Goal: Communication & Community: Answer question/provide support

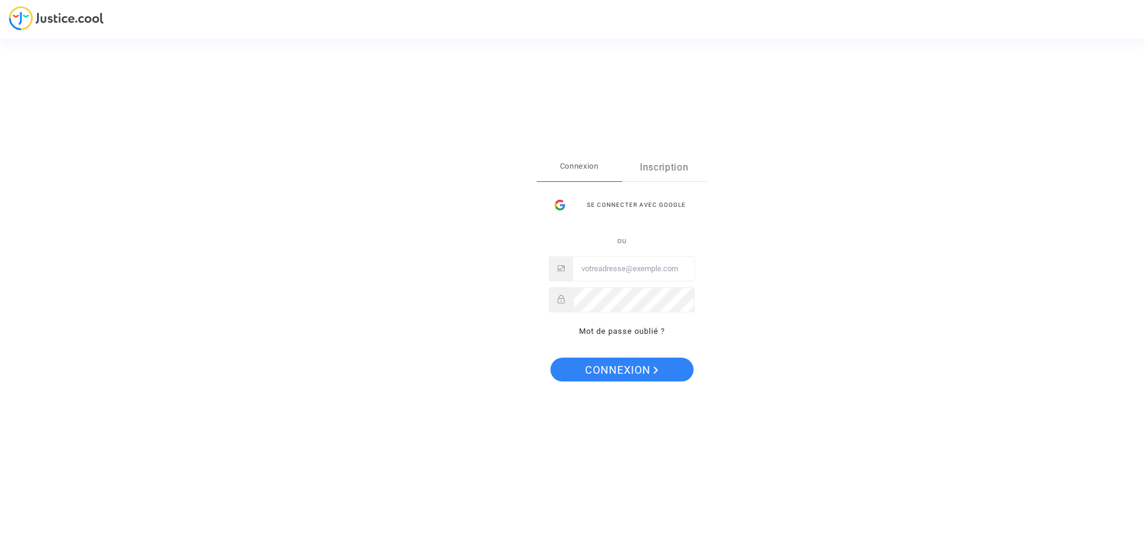
click at [653, 181] on link "Inscription" at bounding box center [664, 167] width 85 height 27
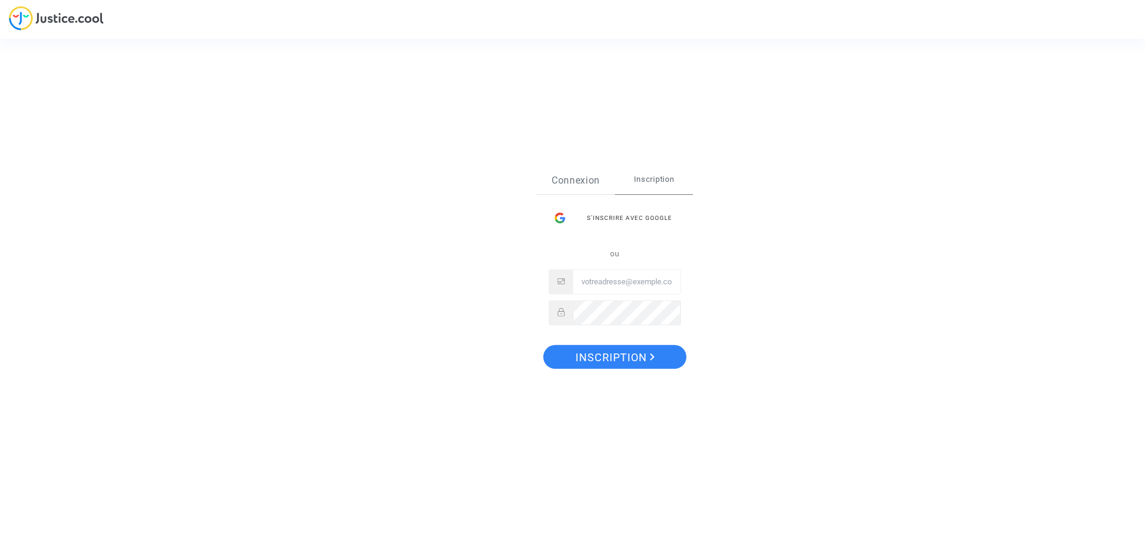
click at [579, 172] on link "Connexion" at bounding box center [576, 179] width 78 height 27
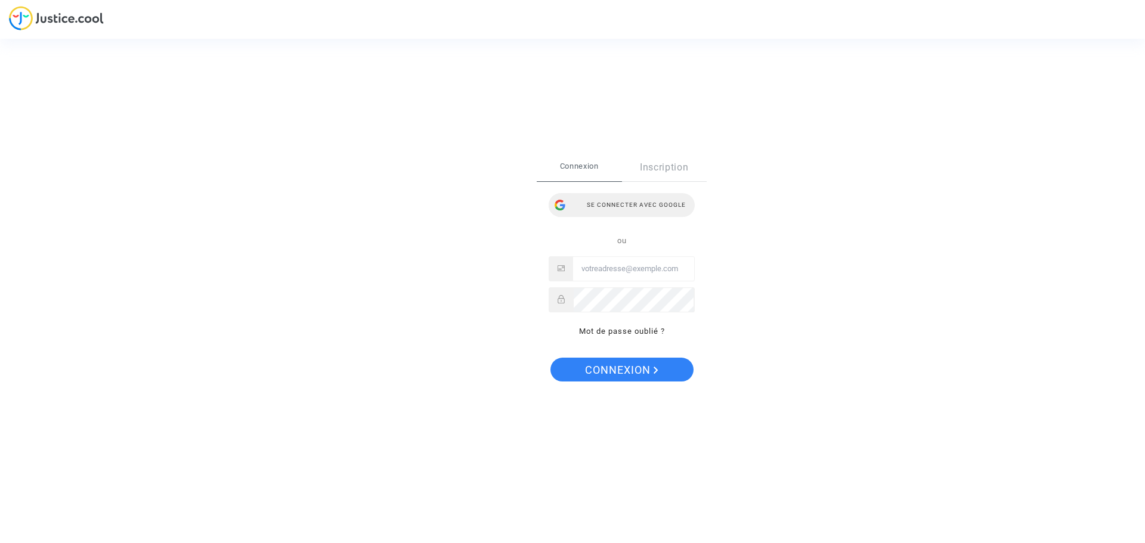
click at [610, 205] on div "Se connecter avec Google" at bounding box center [622, 205] width 146 height 24
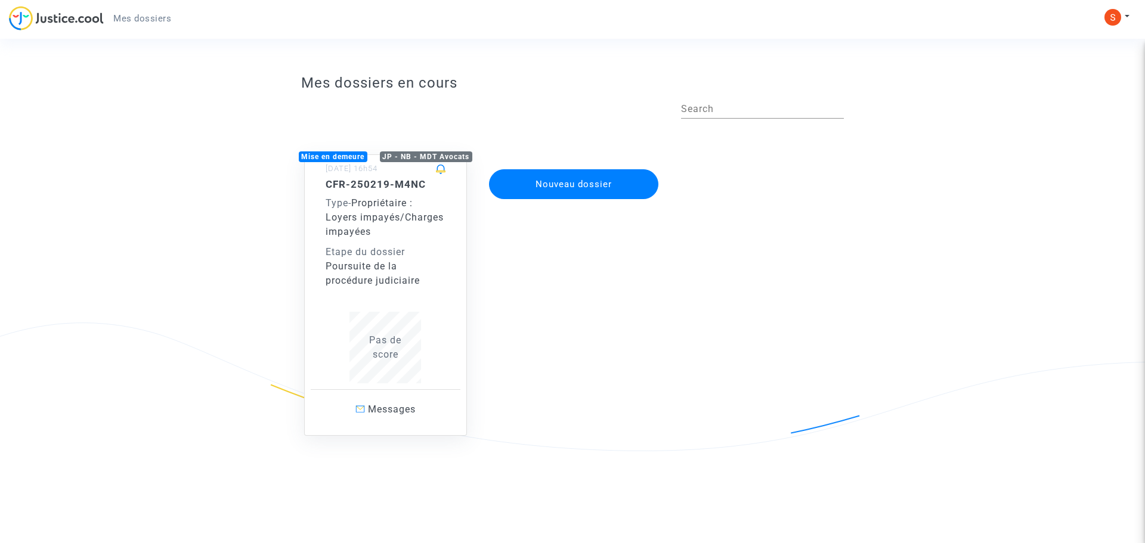
click at [404, 282] on div "Poursuite de la procédure judiciaire" at bounding box center [386, 273] width 120 height 29
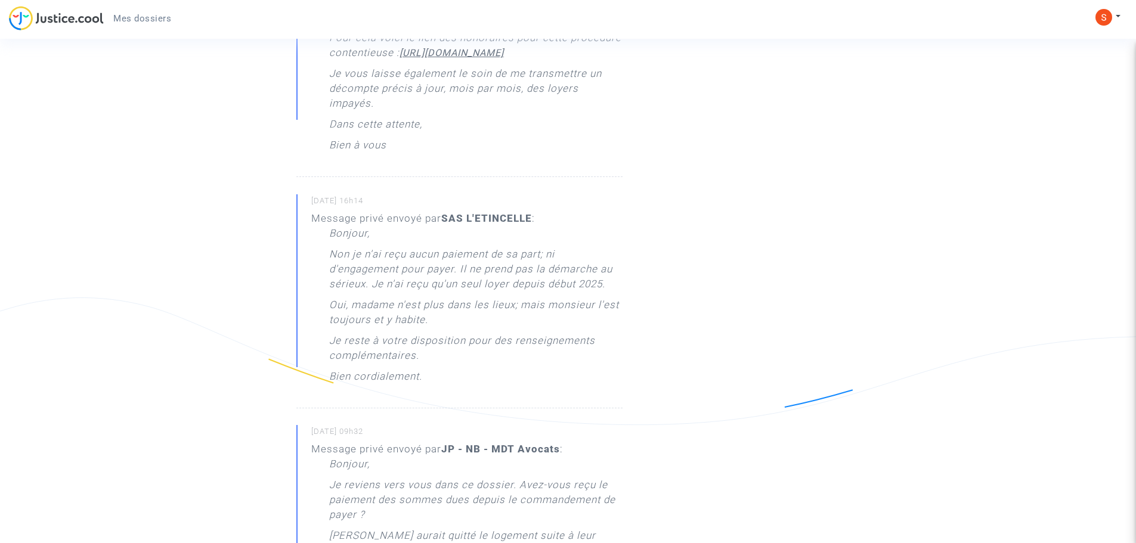
scroll to position [656, 0]
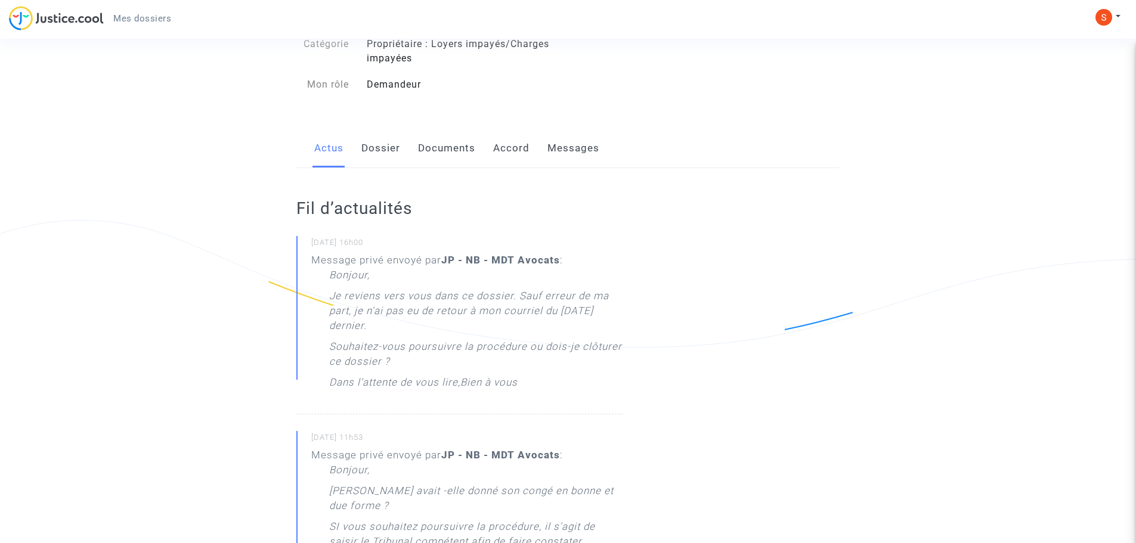
scroll to position [119, 0]
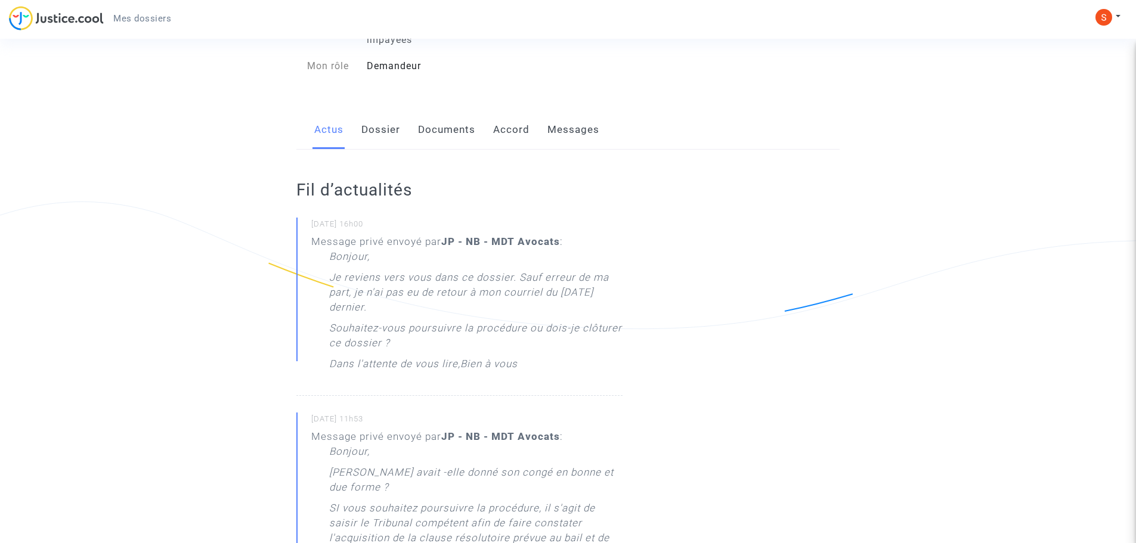
click at [387, 139] on link "Dossier" at bounding box center [380, 129] width 39 height 39
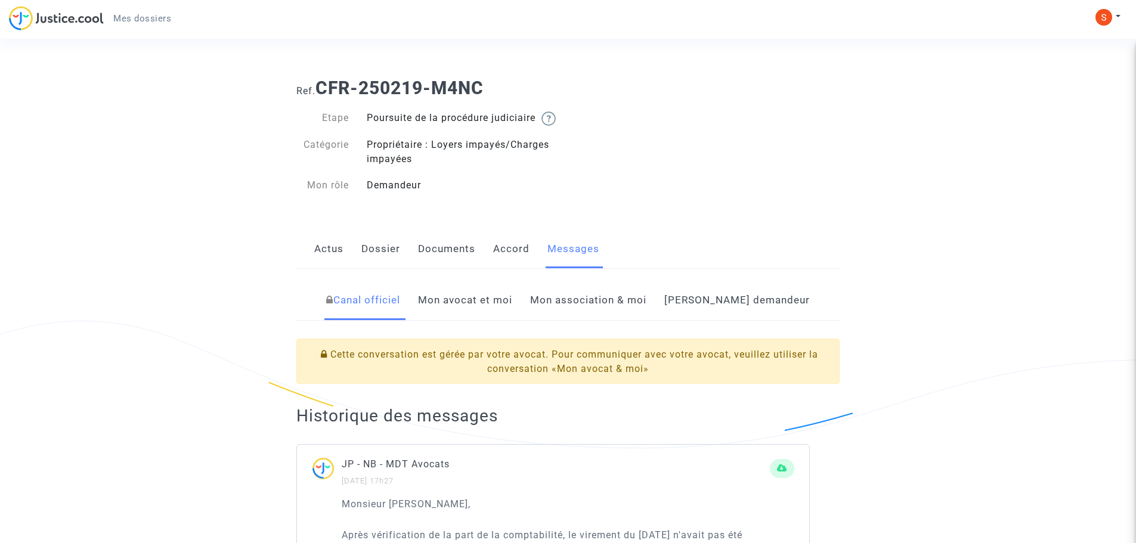
click at [628, 311] on link "Mon association & moi" at bounding box center [588, 300] width 116 height 39
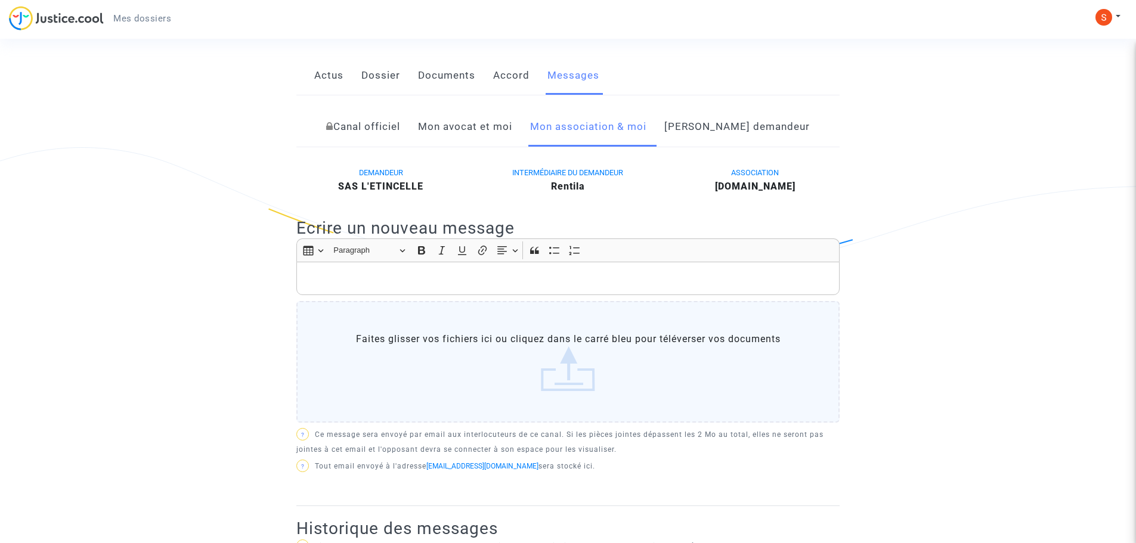
scroll to position [164, 0]
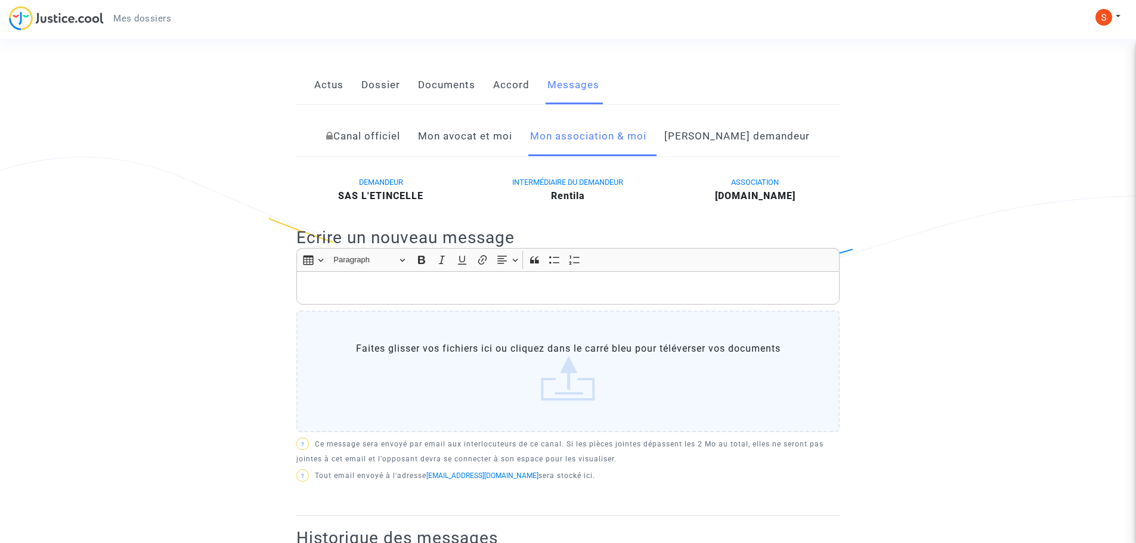
click at [512, 147] on link "Mon avocat et moi" at bounding box center [465, 136] width 94 height 39
click at [437, 305] on div "Rich Text Editor, main" at bounding box center [567, 287] width 543 height 33
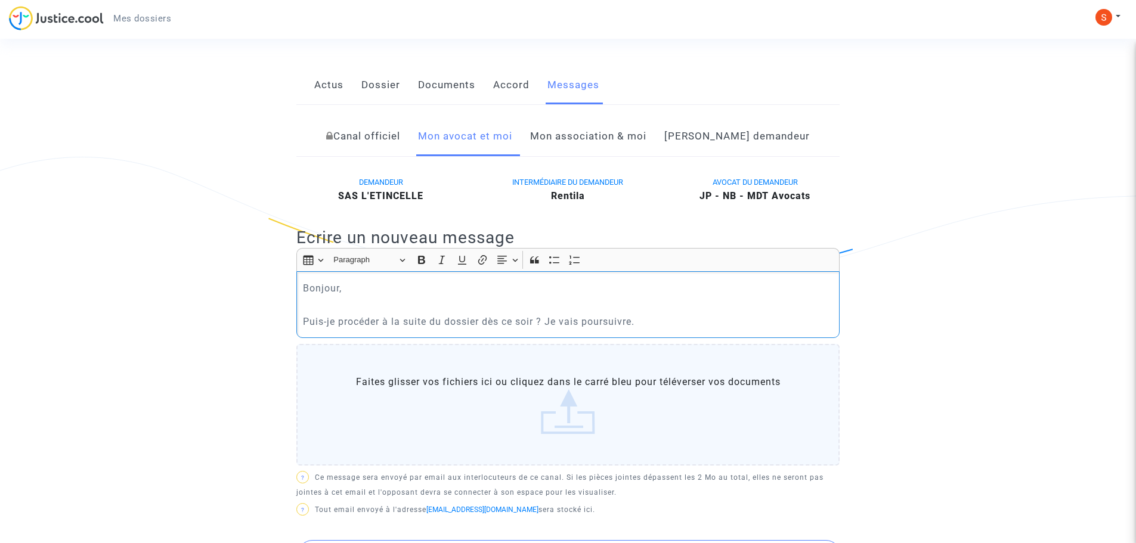
click at [672, 329] on p "Puis-je procéder à la suite du dossier dès ce soir ? Je vais poursuivre." at bounding box center [568, 321] width 531 height 15
drag, startPoint x: 423, startPoint y: 334, endPoint x: 674, endPoint y: 356, distance: 252.1
click at [665, 359] on div "Rich Text Editor Insert table Insert table Heading Paragraph Paragraph Heading …" at bounding box center [567, 359] width 543 height 223
click at [690, 327] on div "Bonjour, Puis-je procéder à la suite du dossier dès ce soir ? Je vais poursuivr…" at bounding box center [567, 304] width 543 height 67
click at [635, 329] on p "Puis-je procéder à la suite du dossier dès ce soir ? Je vais poursuivre." at bounding box center [568, 321] width 531 height 15
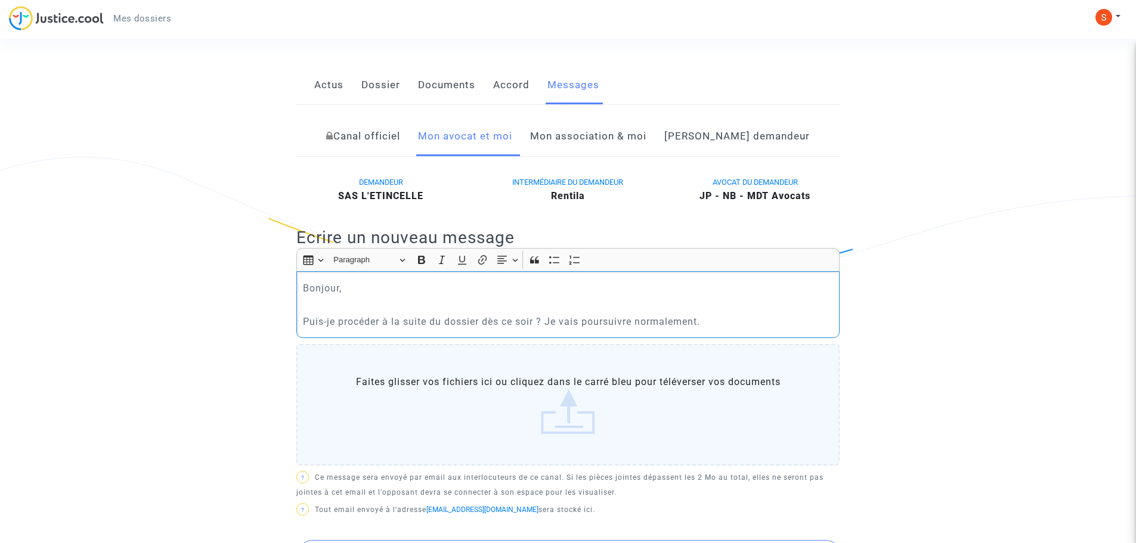
click at [756, 329] on p "Puis-je procéder à la suite du dossier dès ce soir ? Je vais poursuivre normale…" at bounding box center [568, 321] width 531 height 15
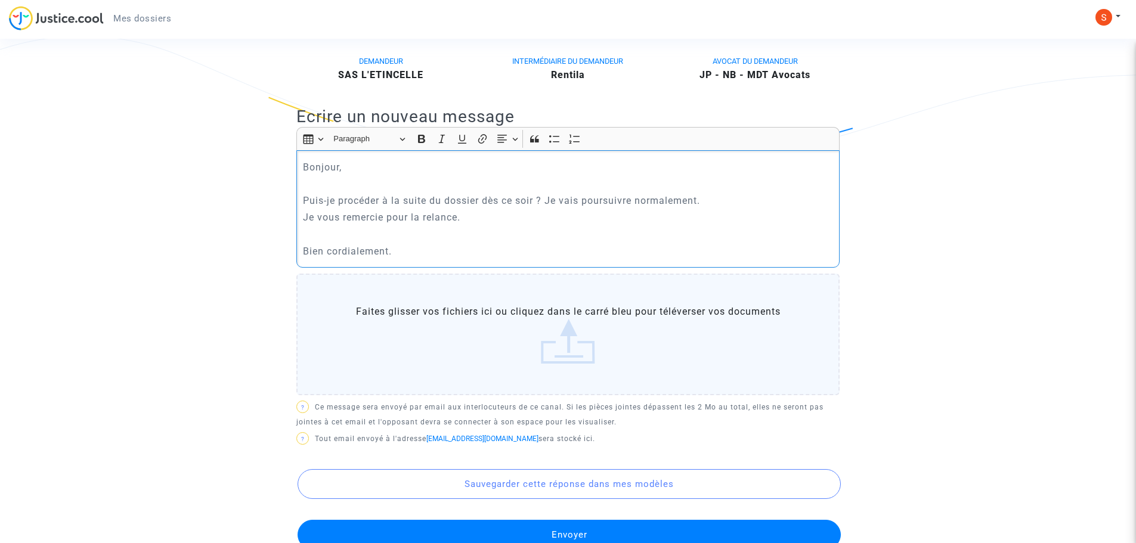
scroll to position [403, 0]
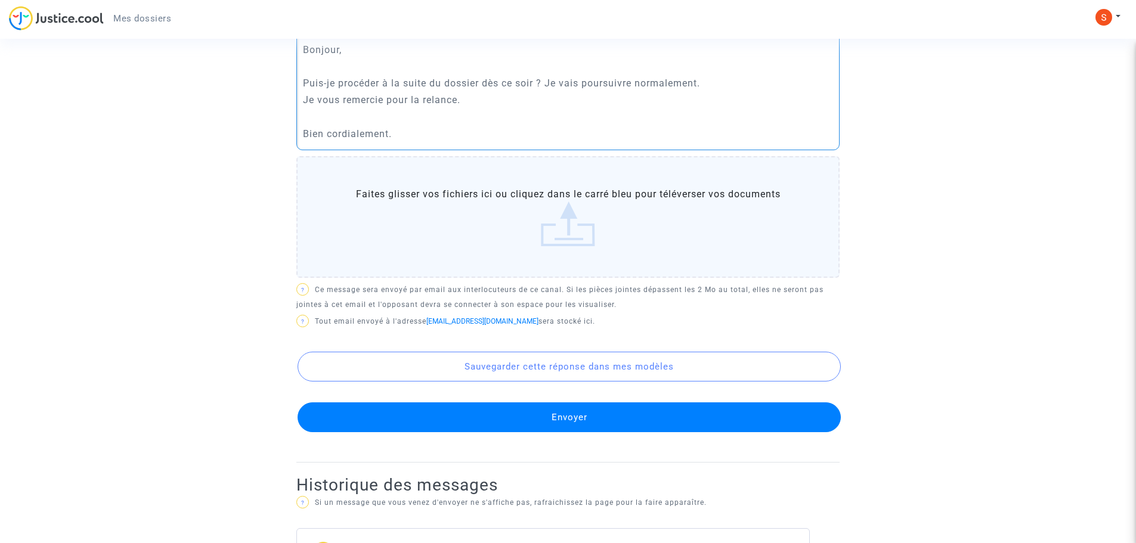
click at [523, 428] on button "Envoyer" at bounding box center [569, 418] width 543 height 30
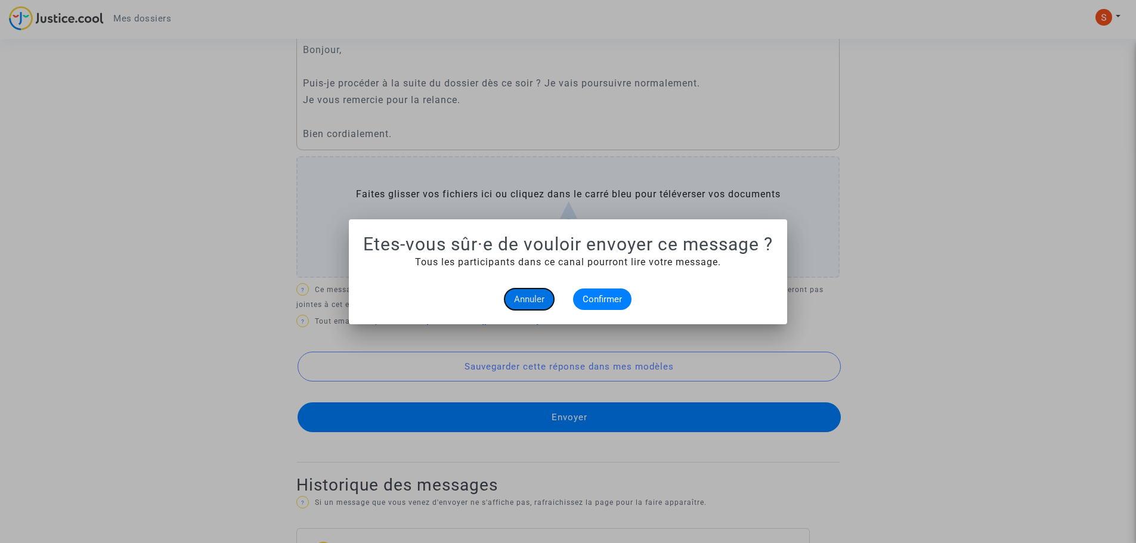
click at [530, 299] on span "Annuler" at bounding box center [529, 299] width 30 height 11
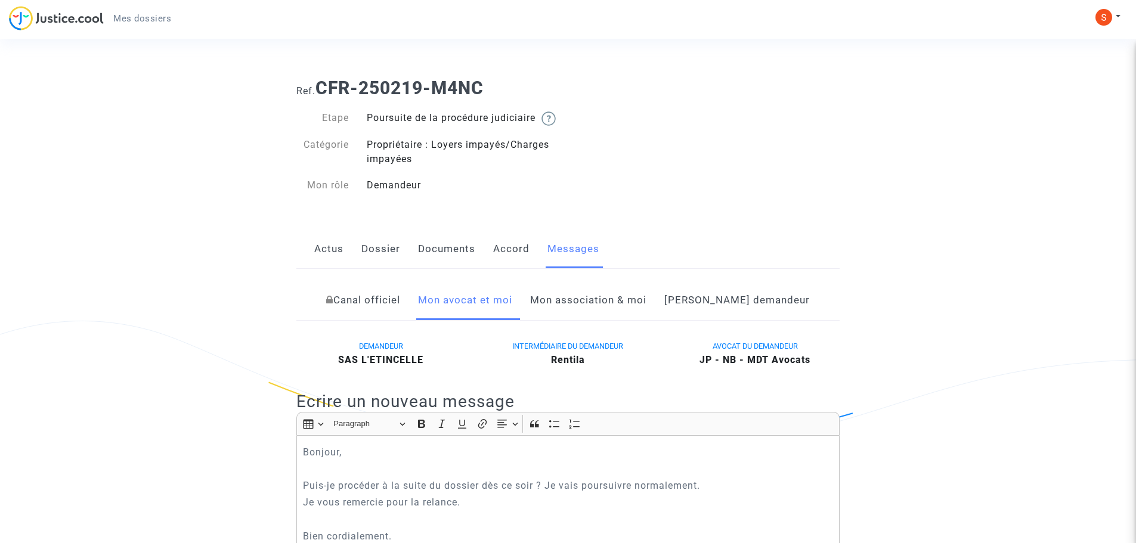
click at [383, 265] on link "Dossier" at bounding box center [380, 249] width 39 height 39
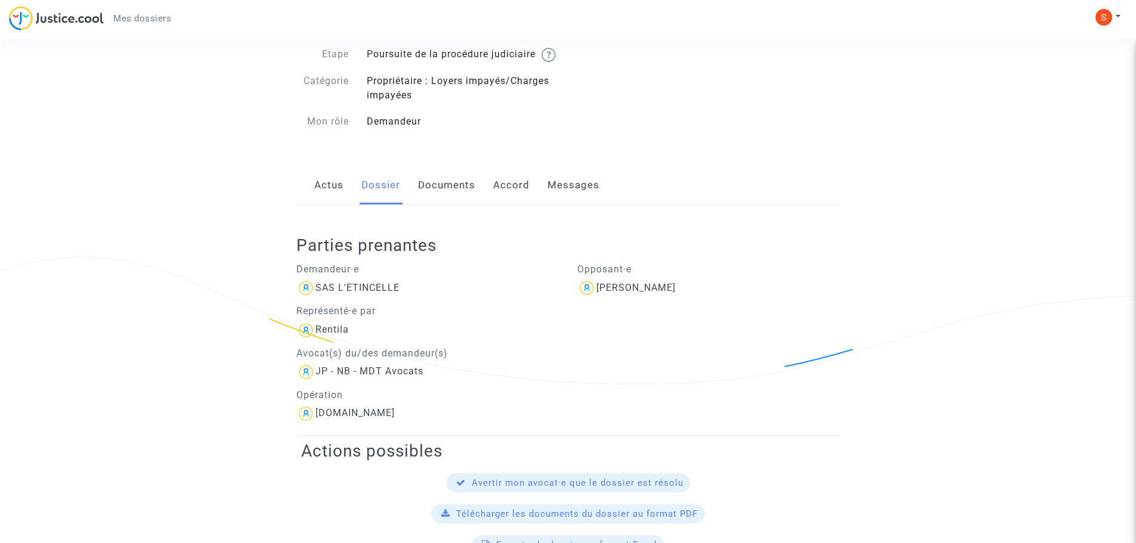
scroll to position [63, 0]
click at [438, 185] on link "Documents" at bounding box center [446, 185] width 57 height 39
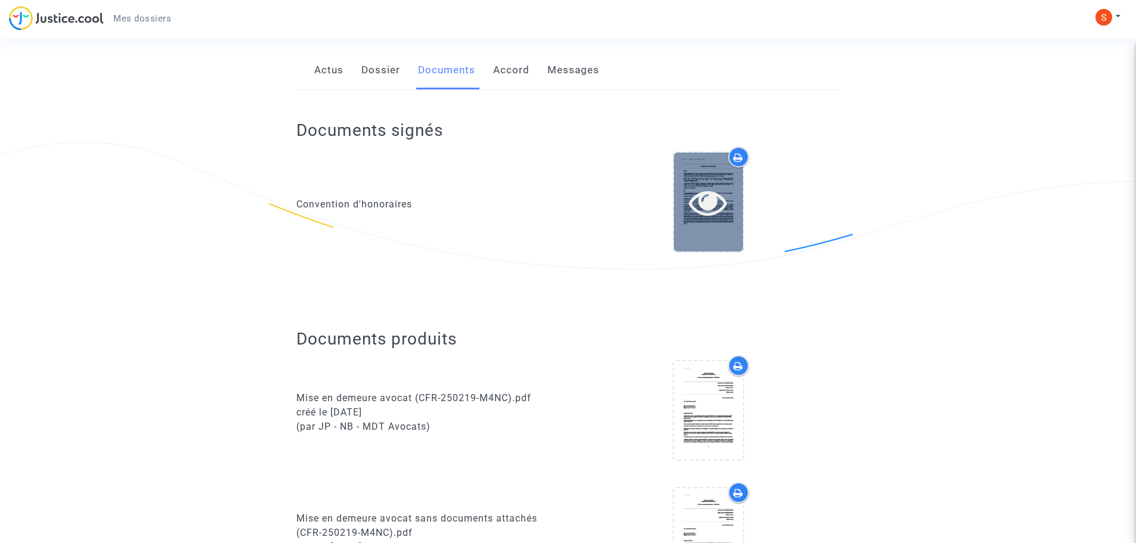
scroll to position [60, 0]
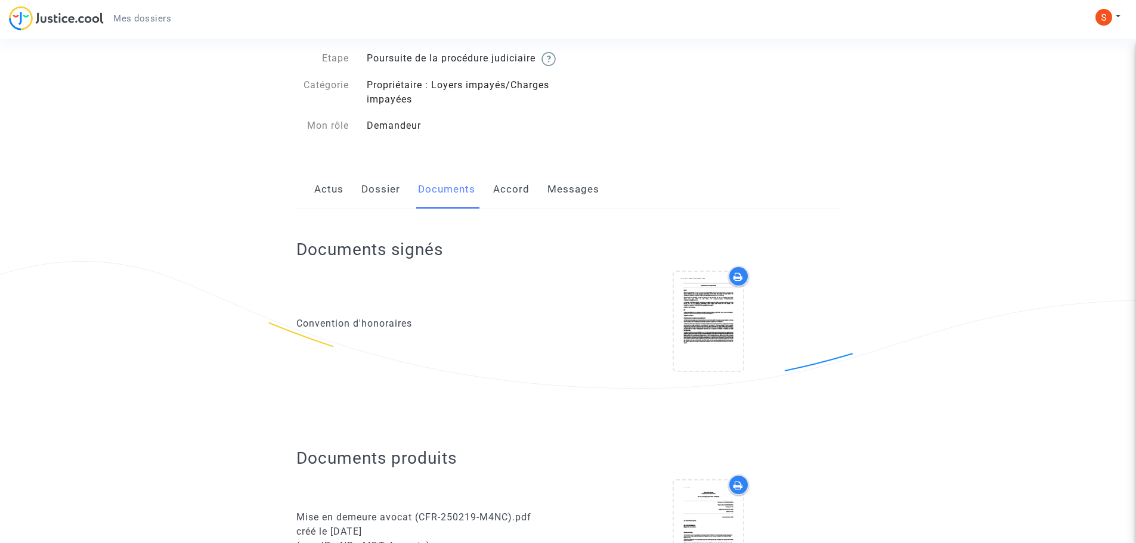
click at [526, 209] on link "Accord" at bounding box center [511, 189] width 36 height 39
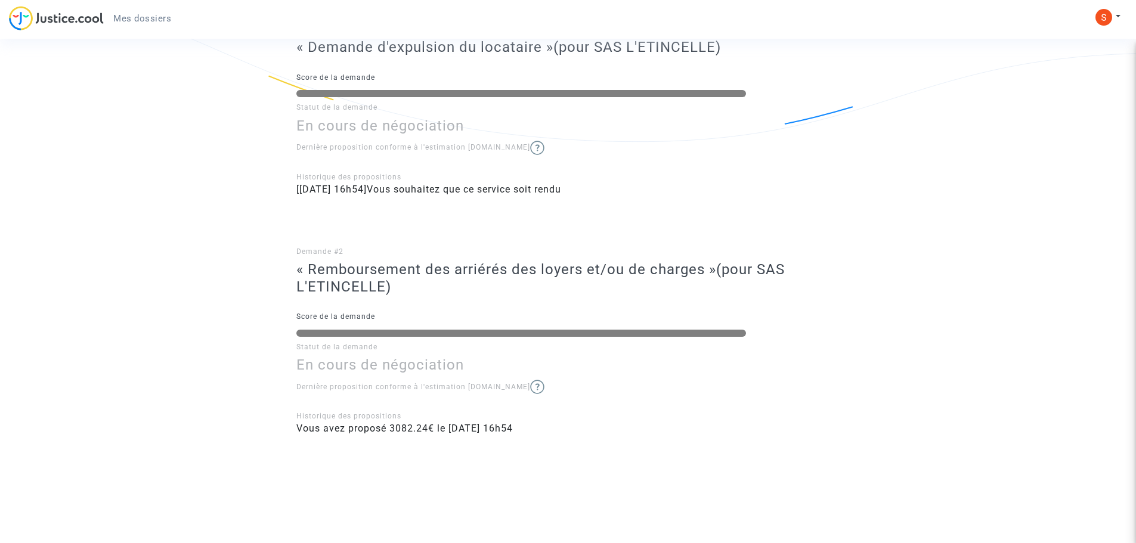
scroll to position [321, 0]
click at [525, 187] on li "[[DATE] 16h54] Vous souhaitez que ce service soit rendu" at bounding box center [567, 190] width 543 height 14
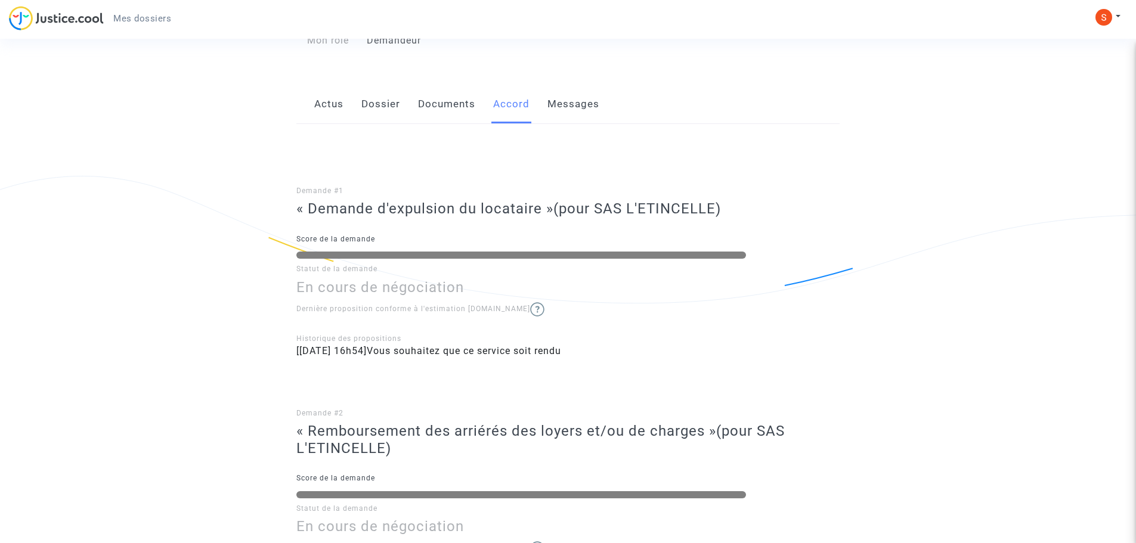
scroll to position [142, 0]
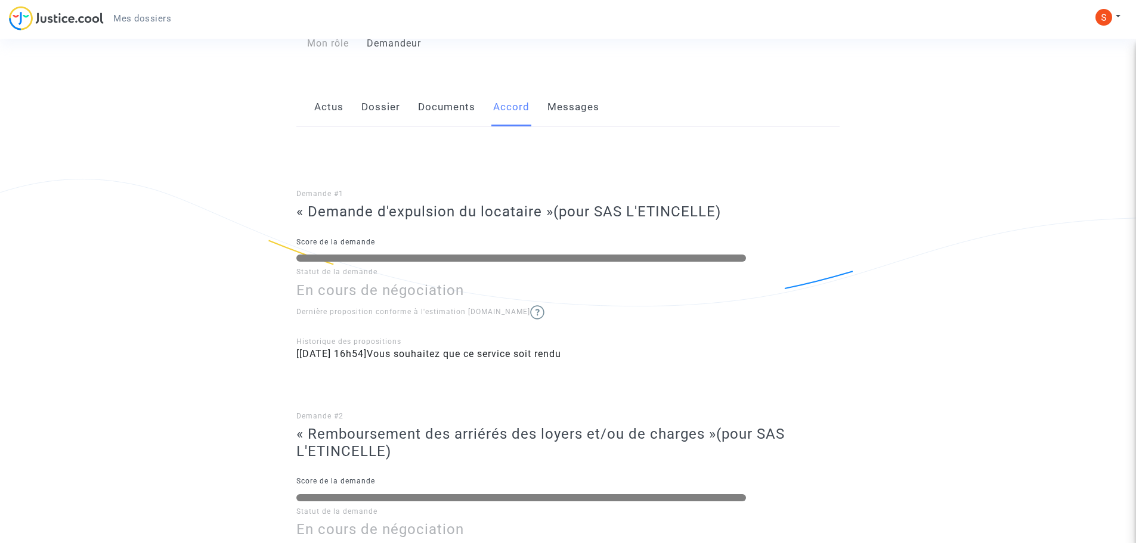
click at [314, 118] on link "Actus" at bounding box center [328, 107] width 29 height 39
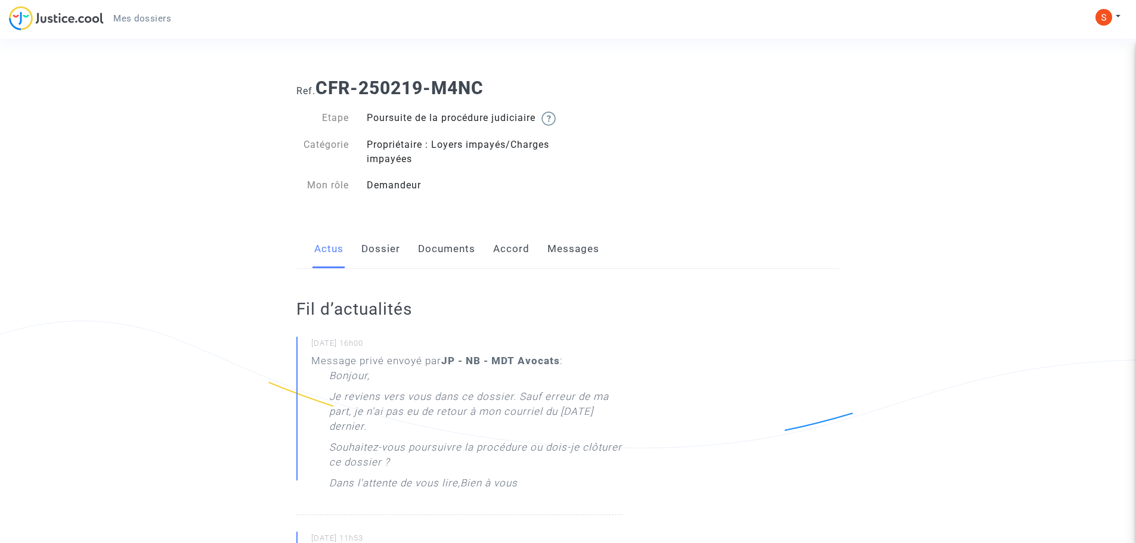
click at [558, 262] on link "Messages" at bounding box center [574, 249] width 52 height 39
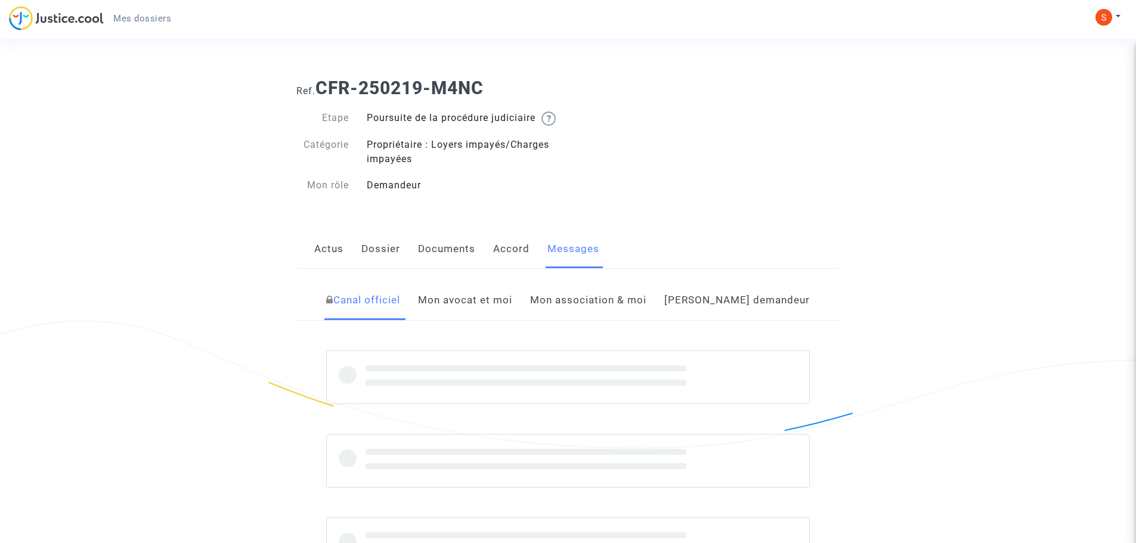
click at [511, 262] on link "Accord" at bounding box center [511, 249] width 36 height 39
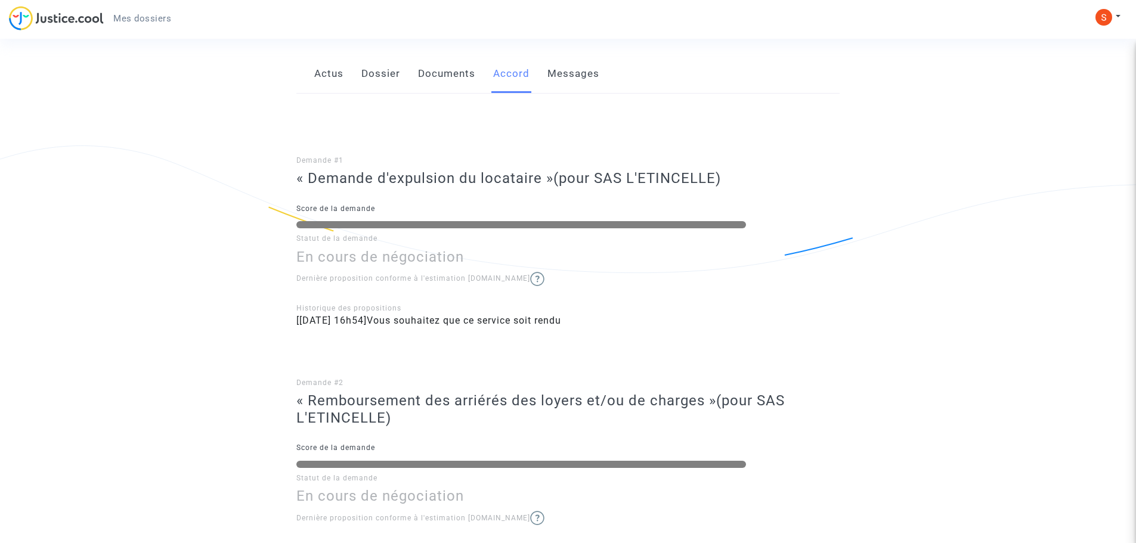
scroll to position [179, 0]
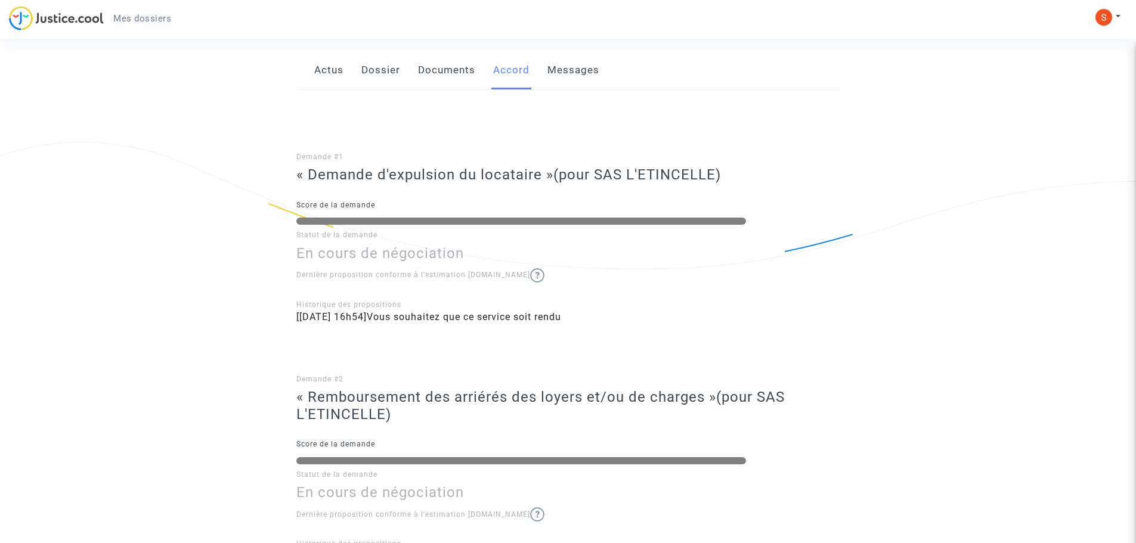
click at [366, 184] on h3 "« Demande d'expulsion du locataire » (pour SAS L'ETINCELLE)" at bounding box center [567, 174] width 543 height 17
click at [454, 78] on link "Documents" at bounding box center [446, 70] width 57 height 39
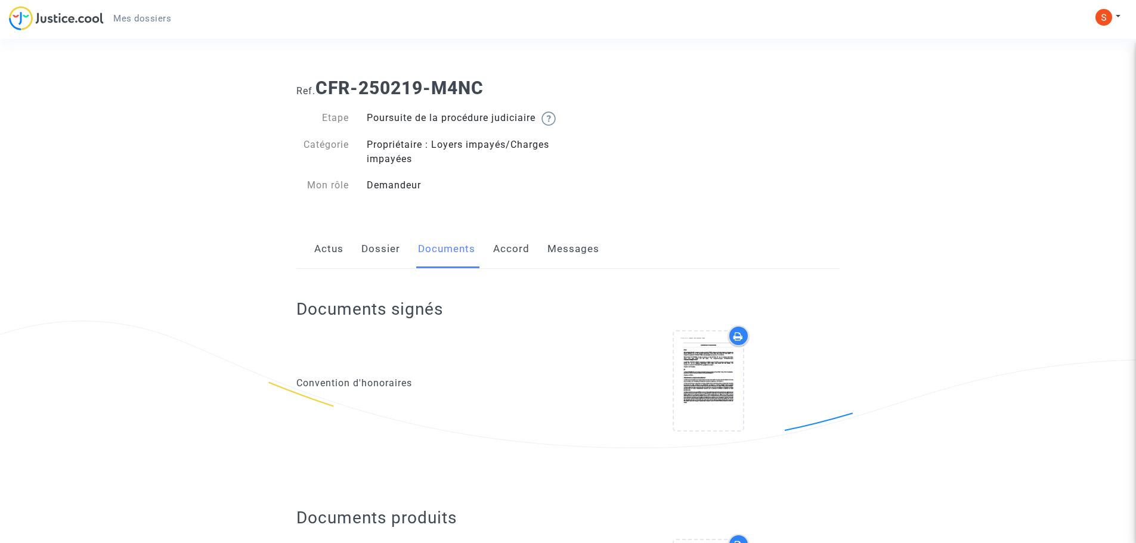
click at [382, 268] on link "Dossier" at bounding box center [380, 249] width 39 height 39
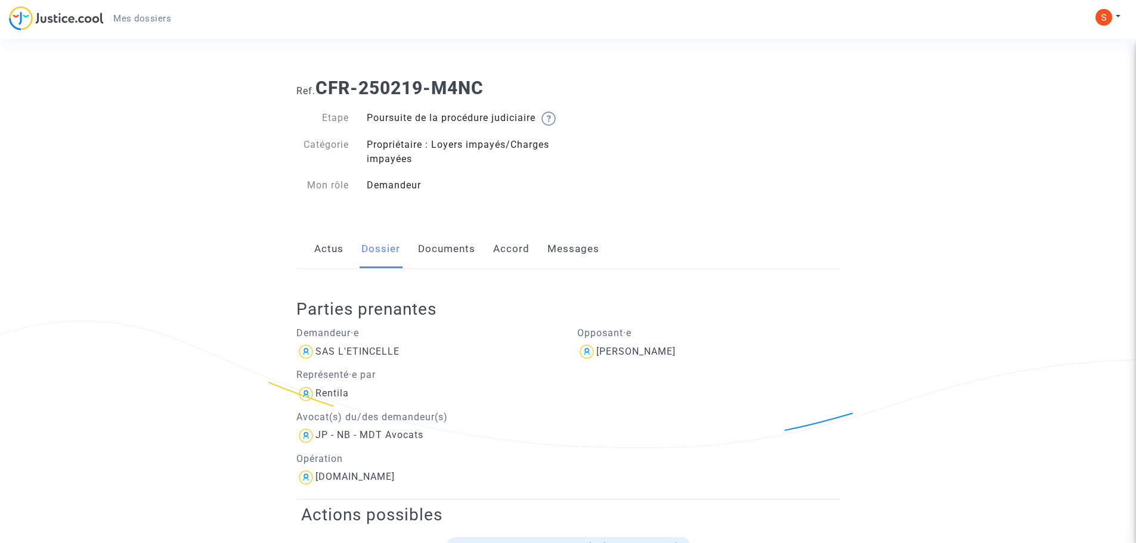
click at [330, 263] on link "Actus" at bounding box center [328, 249] width 29 height 39
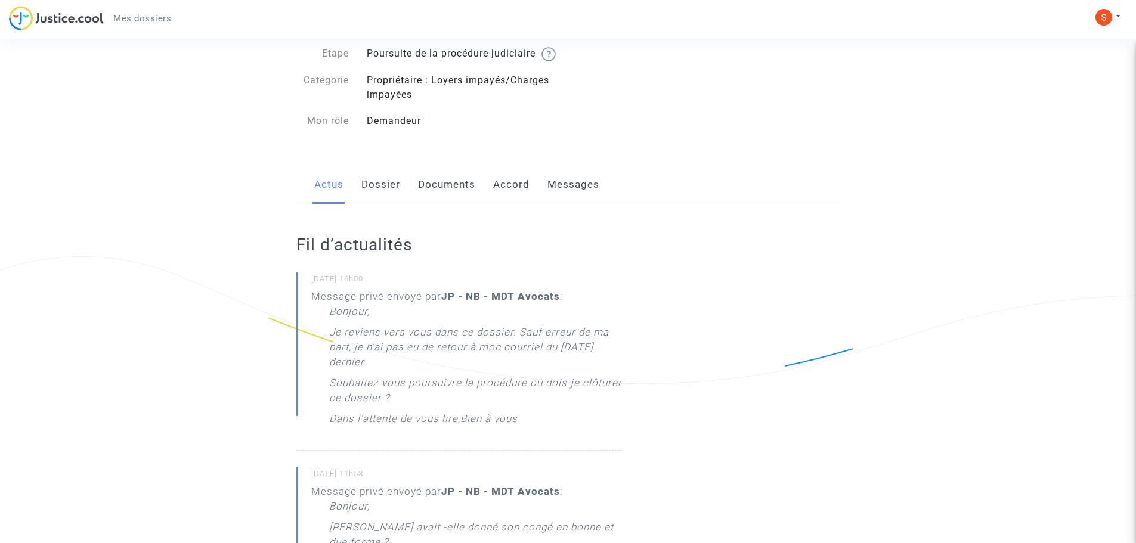
scroll to position [60, 0]
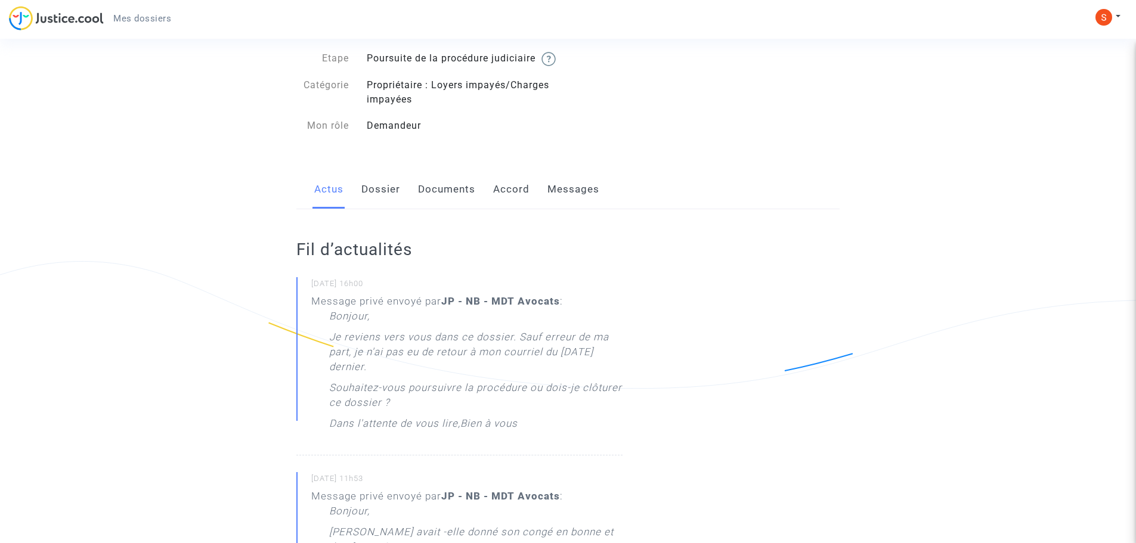
click at [523, 197] on link "Accord" at bounding box center [511, 189] width 36 height 39
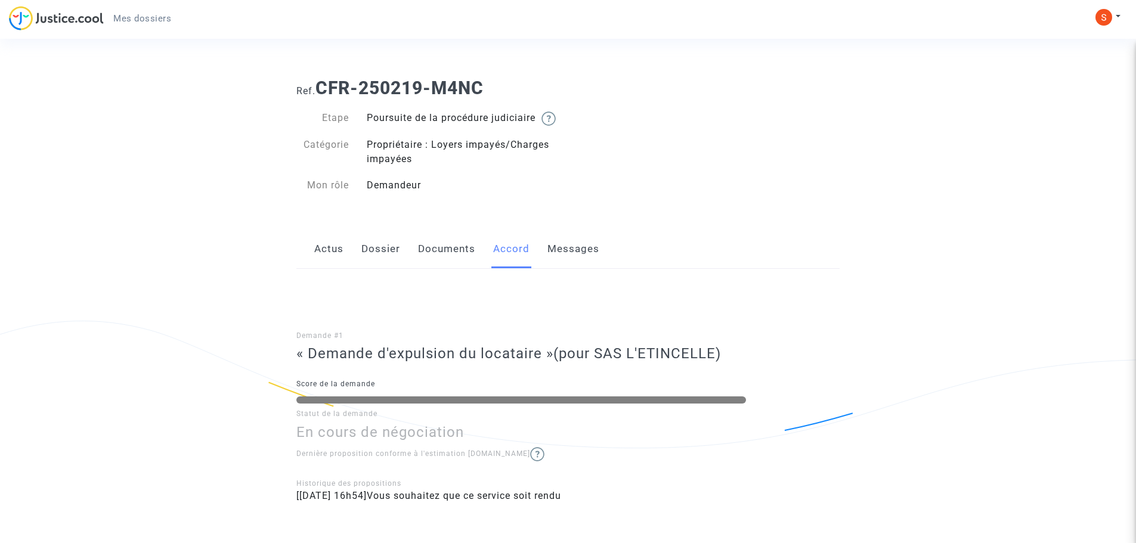
click at [587, 263] on link "Messages" at bounding box center [574, 249] width 52 height 39
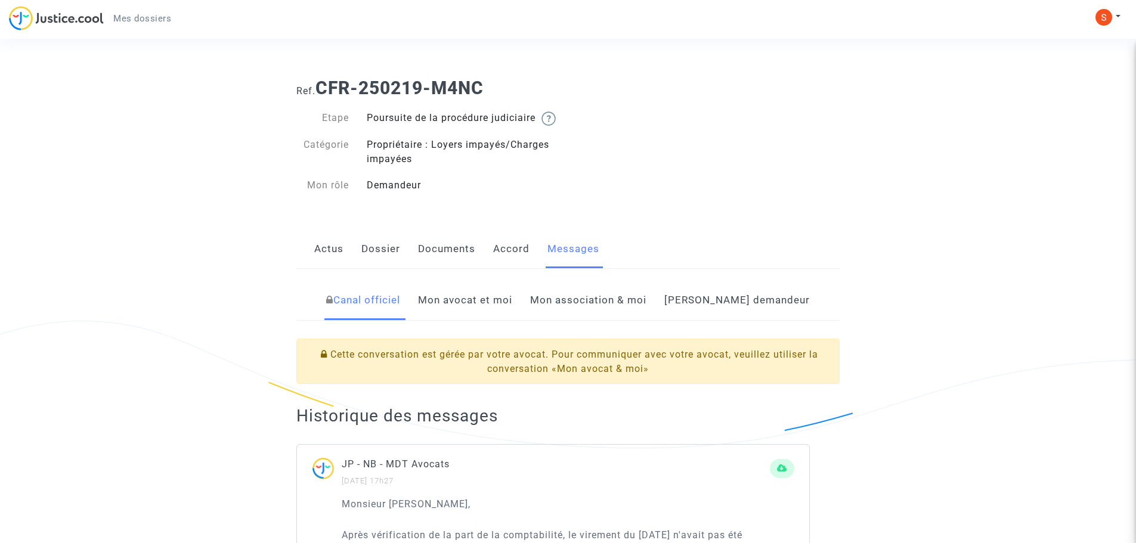
click at [320, 260] on link "Actus" at bounding box center [328, 249] width 29 height 39
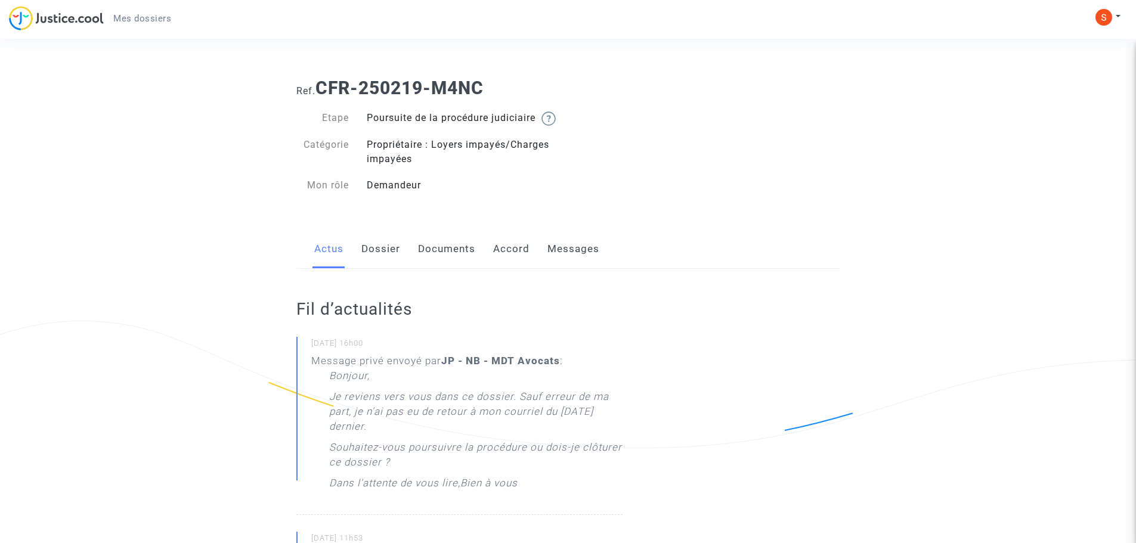
scroll to position [119, 0]
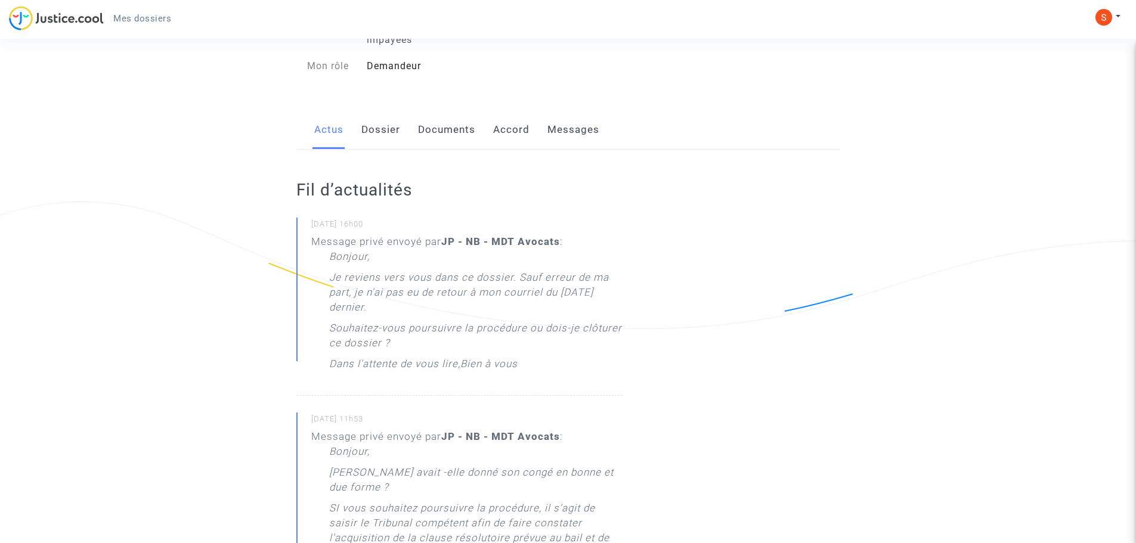
click at [450, 147] on link "Documents" at bounding box center [446, 129] width 57 height 39
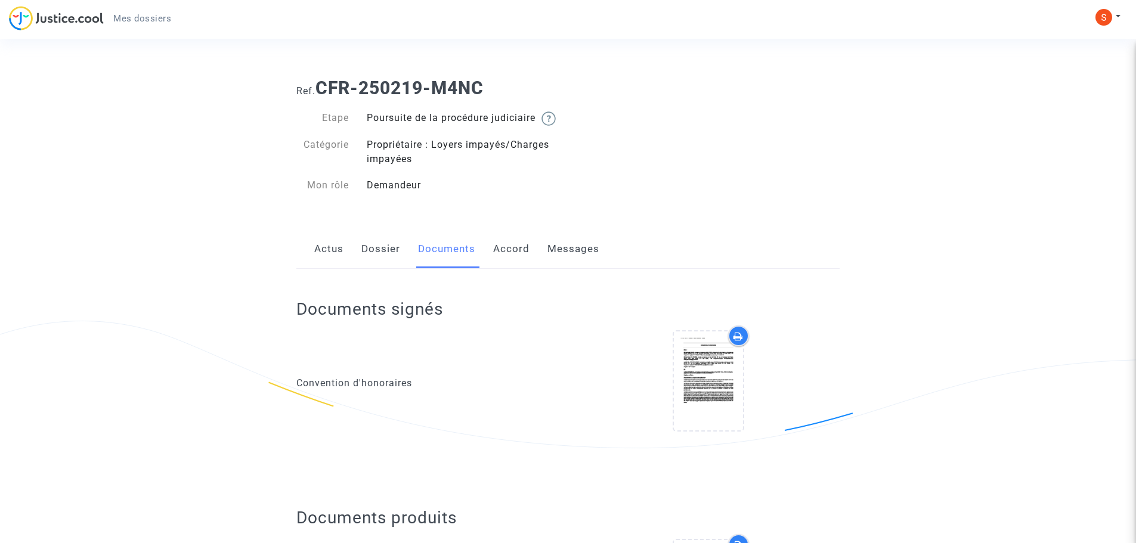
click at [571, 262] on link "Messages" at bounding box center [574, 249] width 52 height 39
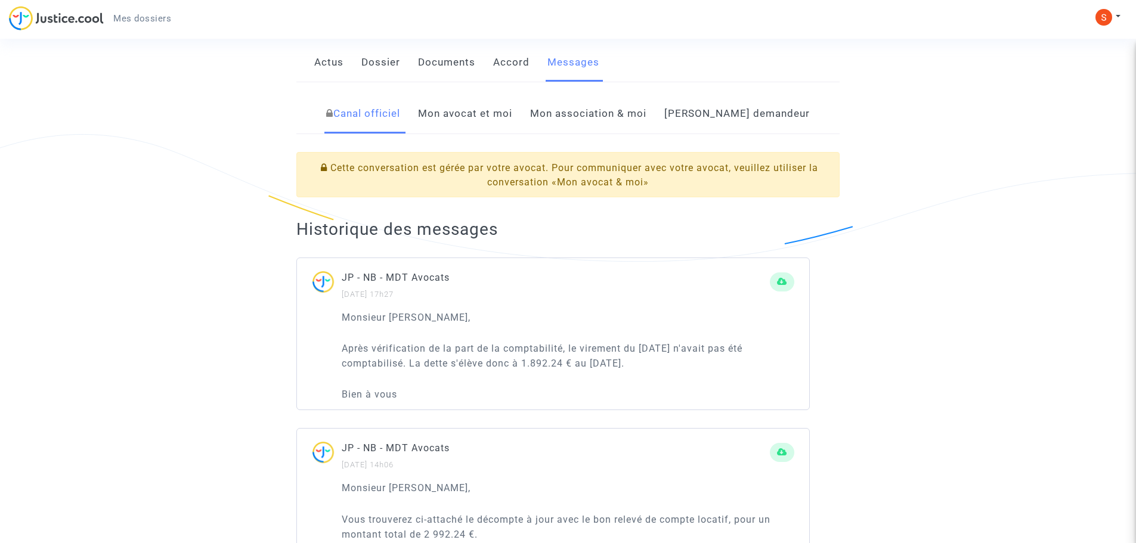
scroll to position [119, 0]
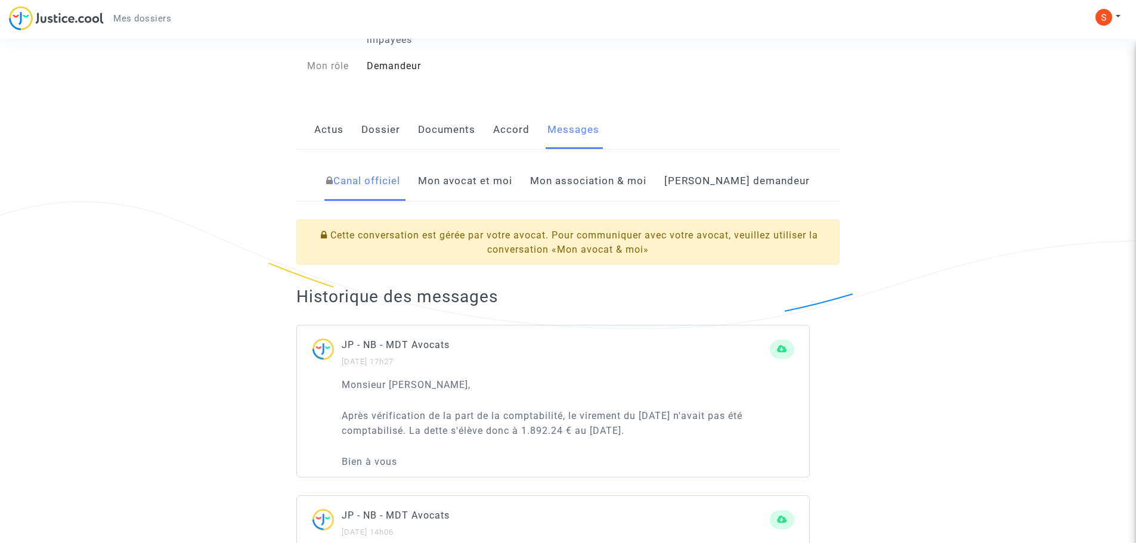
click at [511, 198] on link "Mon avocat et moi" at bounding box center [465, 181] width 94 height 39
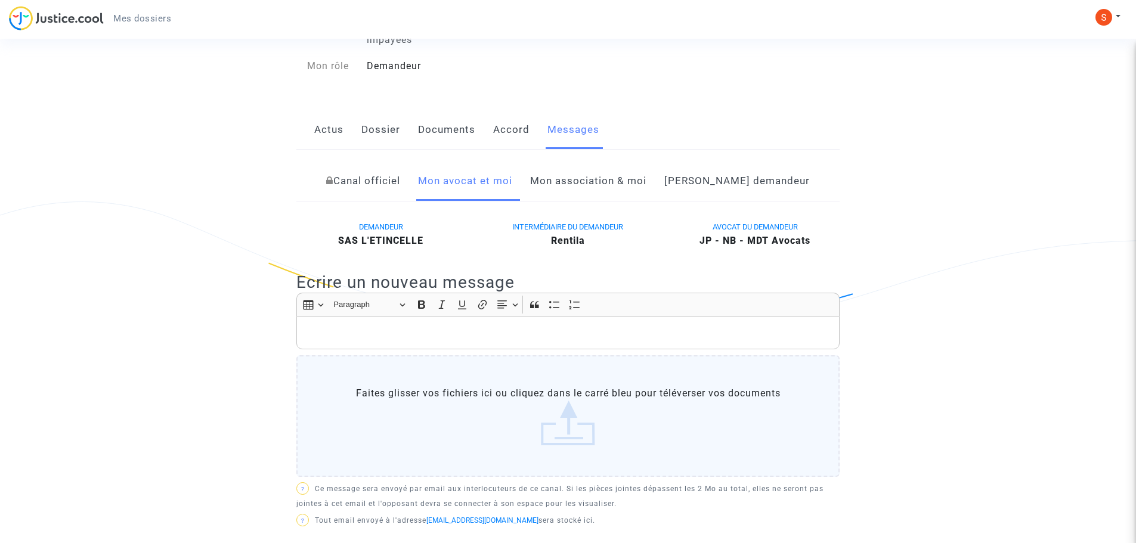
click at [376, 341] on p "Rich Text Editor, main" at bounding box center [568, 333] width 531 height 15
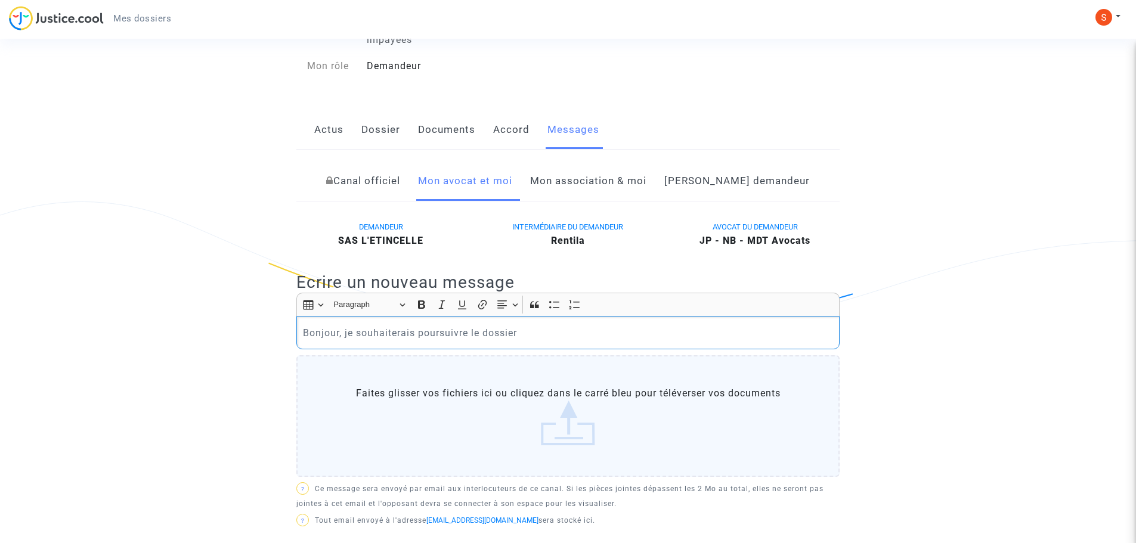
click at [344, 341] on p "Bonjour, je souhaiterais poursuivre le dossier" at bounding box center [568, 333] width 531 height 15
click at [346, 341] on p "Bonjour, je souhaiterais poursuivre le dossier" at bounding box center [568, 333] width 531 height 15
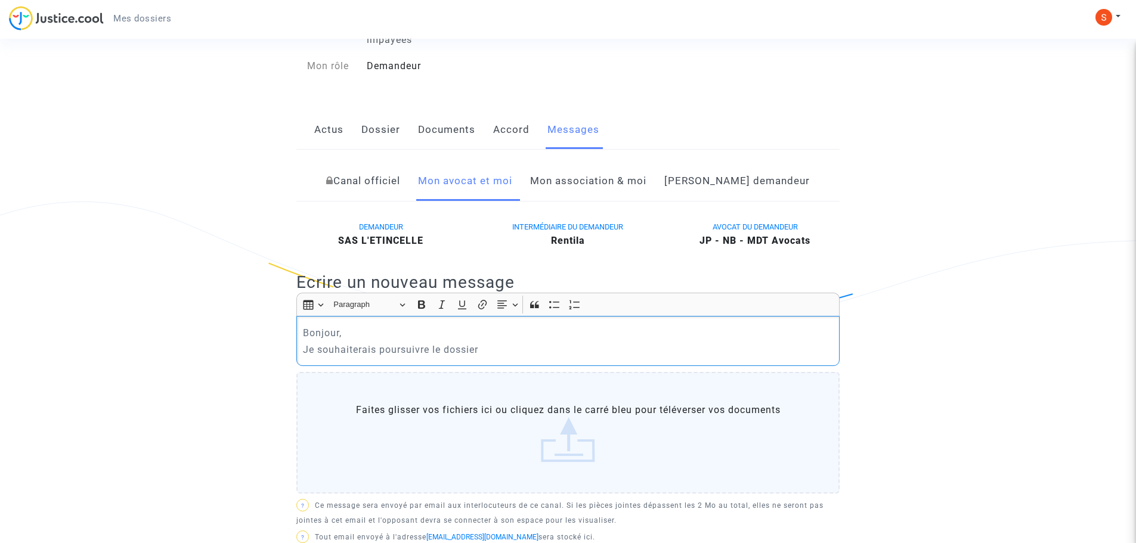
drag, startPoint x: 512, startPoint y: 373, endPoint x: 519, endPoint y: 360, distance: 14.7
click at [518, 364] on div "Bonjour, [PERSON_NAME] souhaiterais poursuivre le dossier" at bounding box center [567, 341] width 543 height 50
click at [519, 357] on p "Je souhaiterais poursuivre le dossier" at bounding box center [568, 349] width 531 height 15
click at [515, 357] on p "Je souhaiterais poursuivre le dossier" at bounding box center [568, 349] width 531 height 15
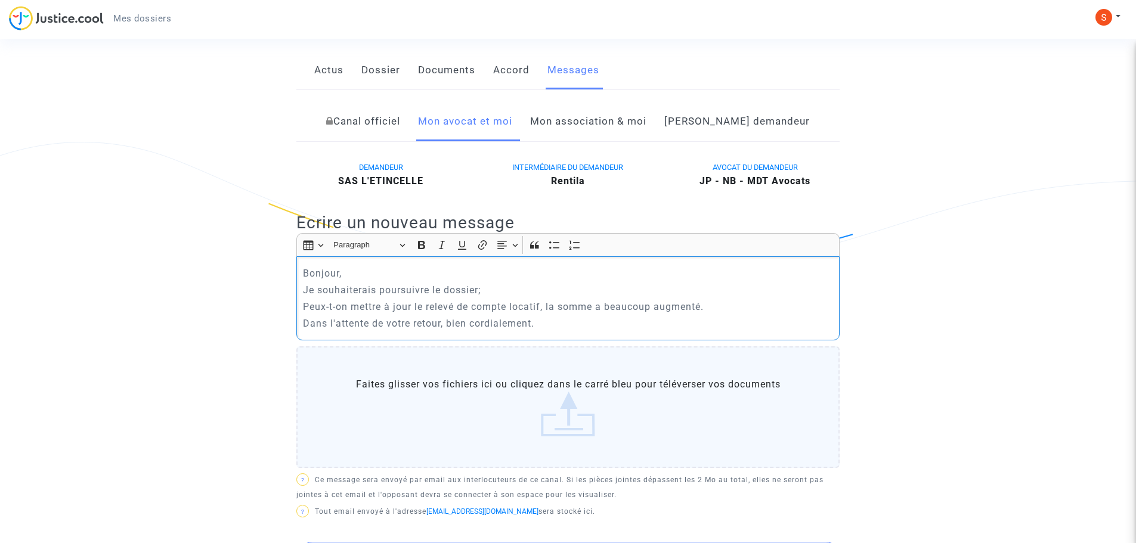
scroll to position [477, 0]
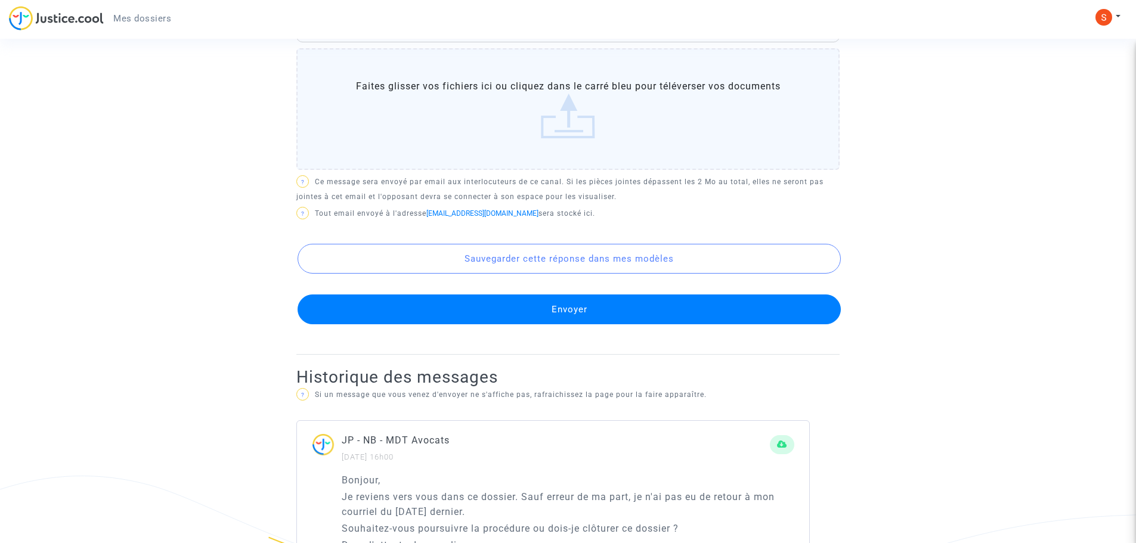
click at [535, 325] on button "Envoyer" at bounding box center [569, 310] width 543 height 30
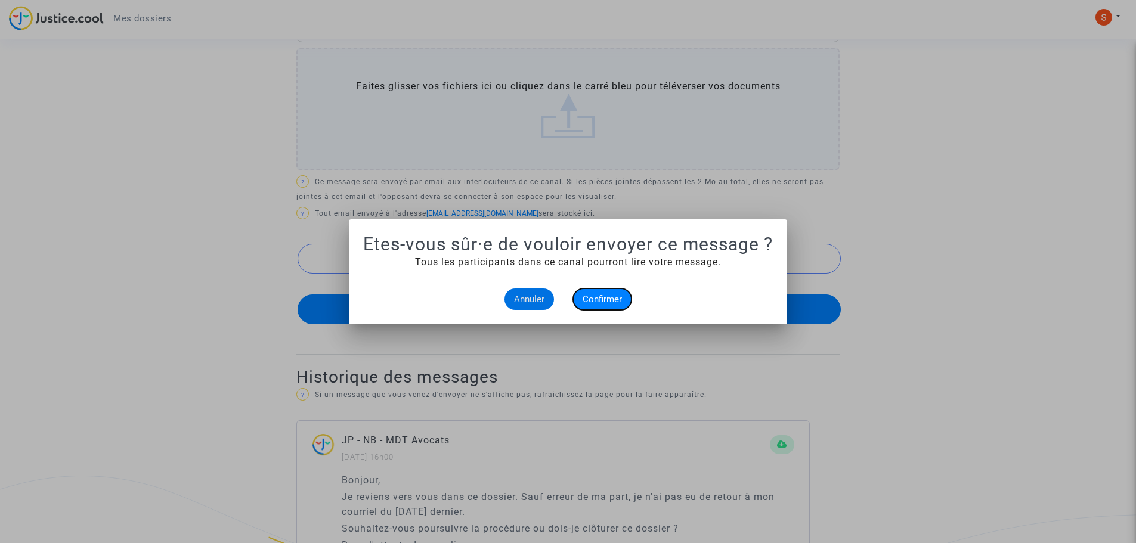
click at [597, 301] on span "Confirmer" at bounding box center [602, 299] width 39 height 11
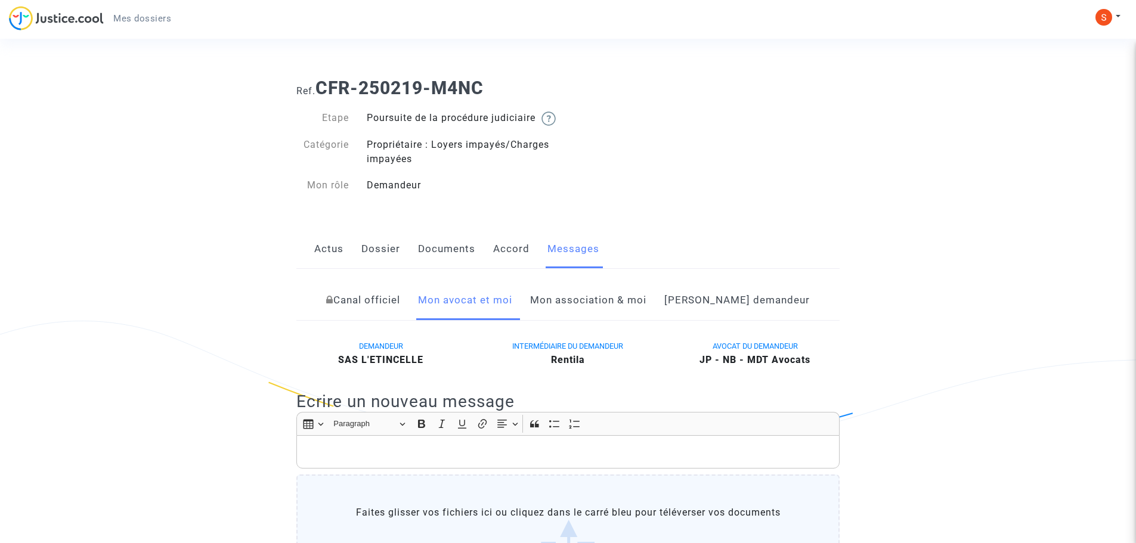
click at [630, 320] on link "Mon association & moi" at bounding box center [588, 300] width 116 height 39
click at [724, 320] on link "[PERSON_NAME] demandeur" at bounding box center [738, 300] width 146 height 39
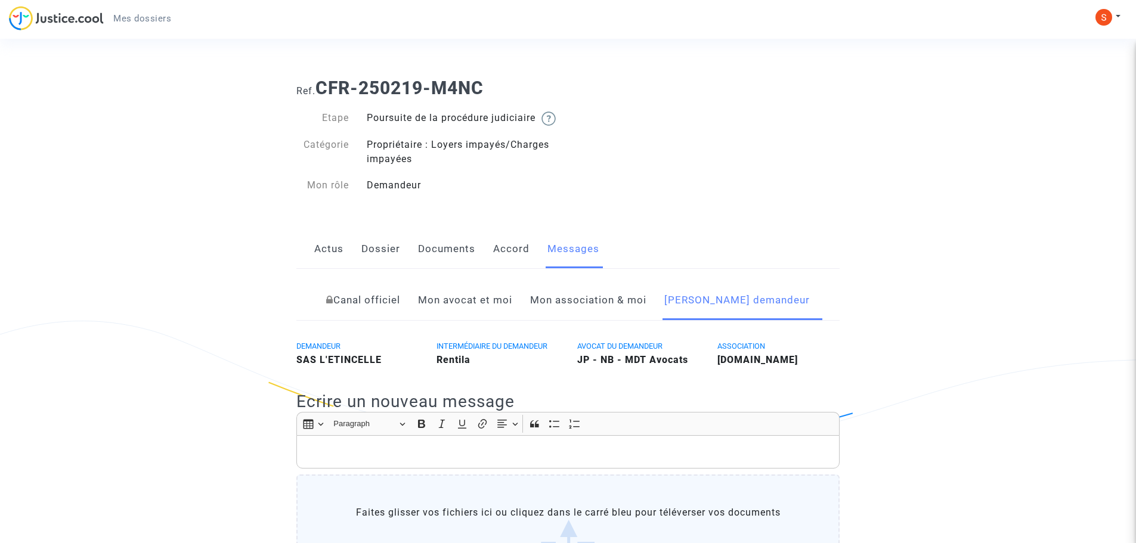
click at [388, 269] on link "Dossier" at bounding box center [380, 249] width 39 height 39
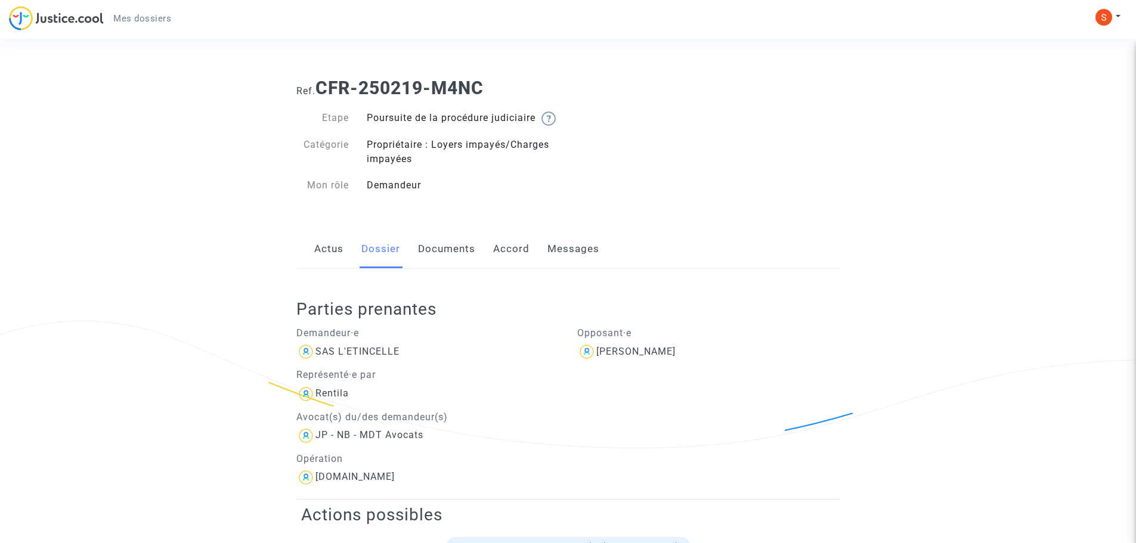
click at [449, 268] on link "Documents" at bounding box center [446, 249] width 57 height 39
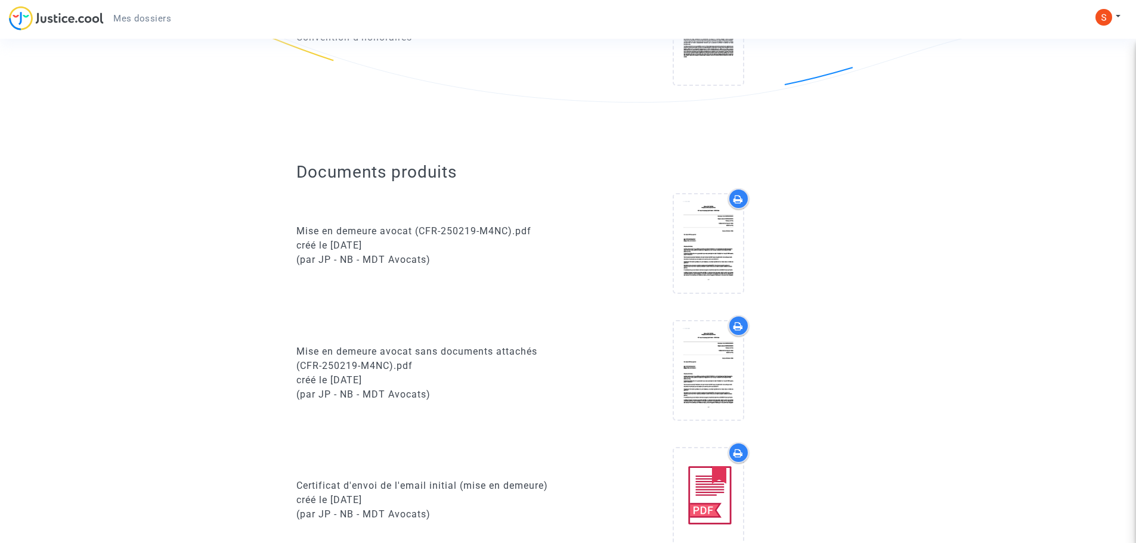
scroll to position [358, 0]
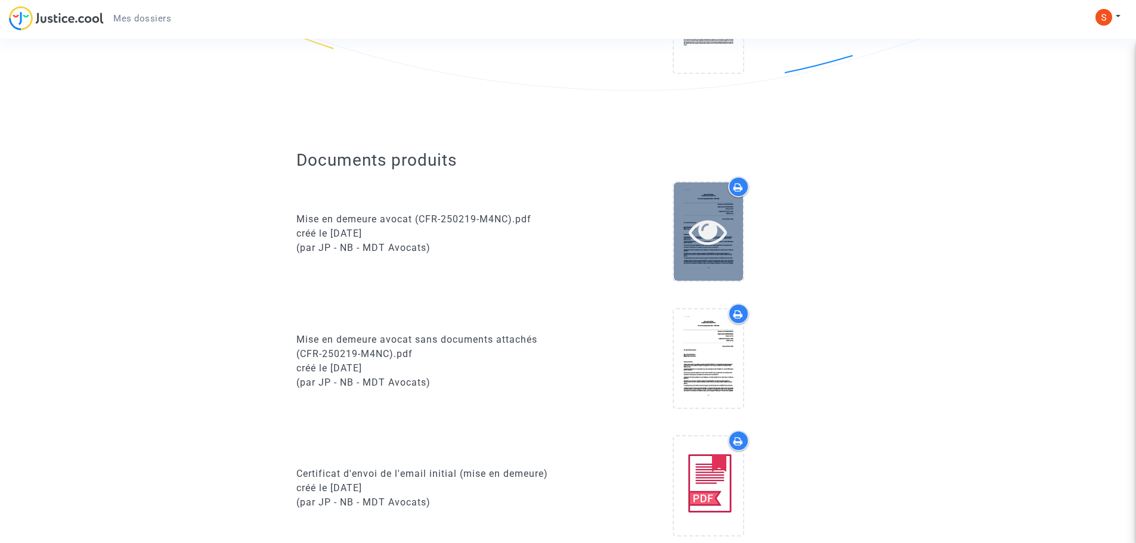
click at [676, 230] on div at bounding box center [708, 231] width 69 height 38
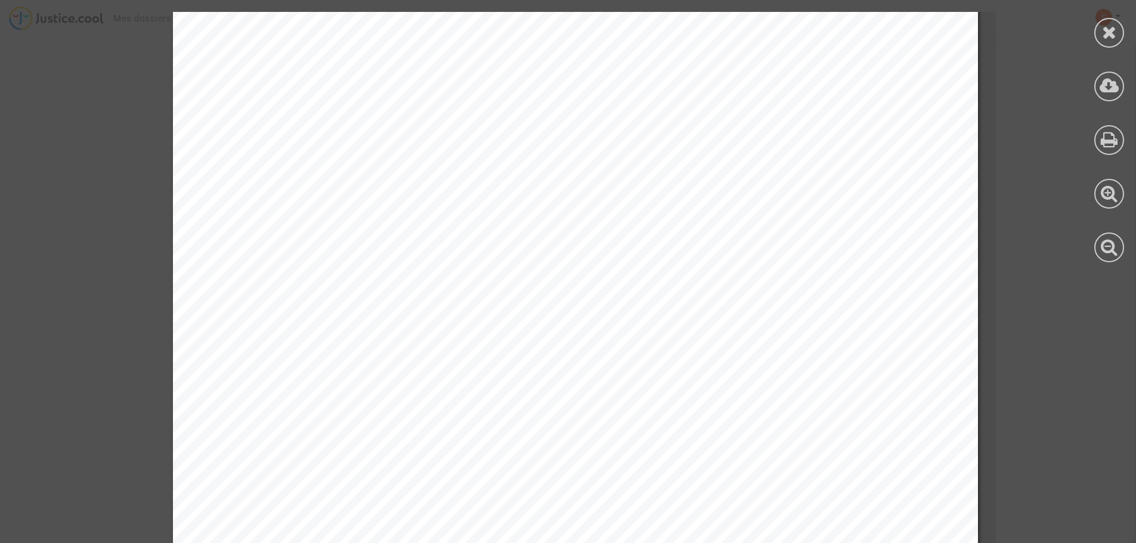
scroll to position [537, 0]
click at [1104, 42] on div at bounding box center [1110, 33] width 30 height 30
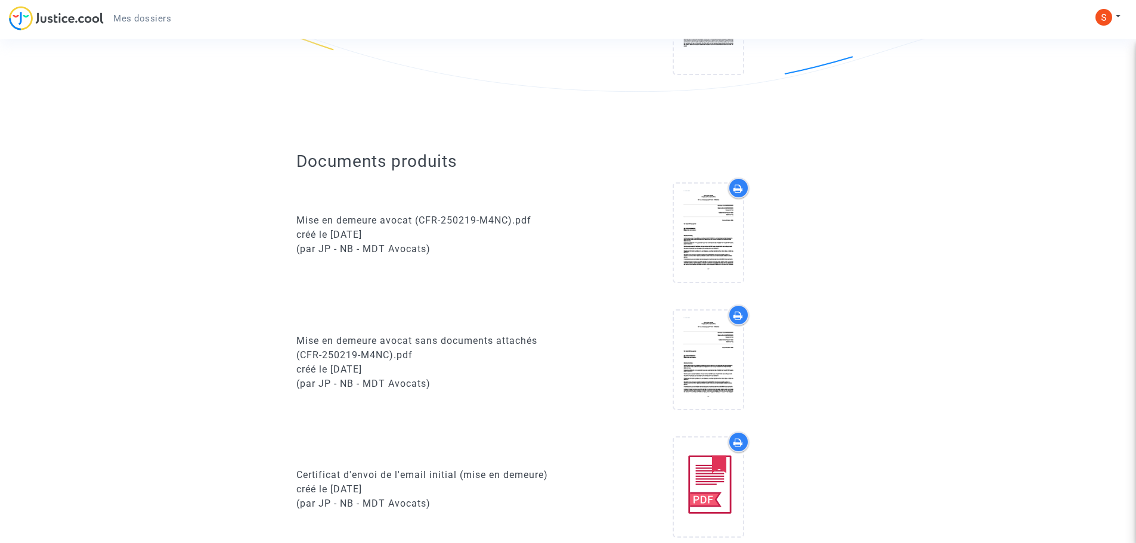
scroll to position [239, 0]
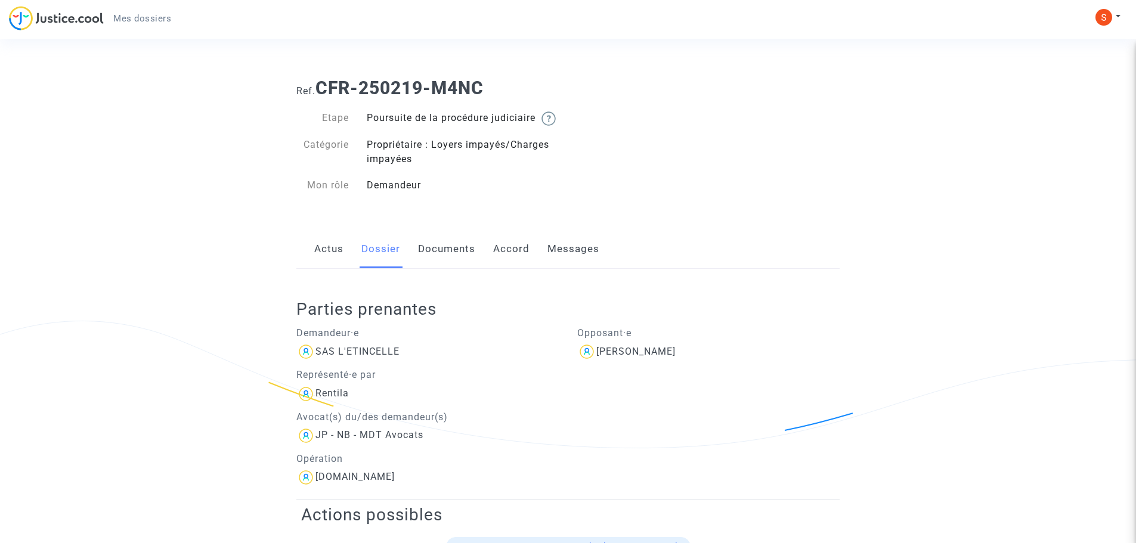
click at [437, 262] on link "Documents" at bounding box center [446, 249] width 57 height 39
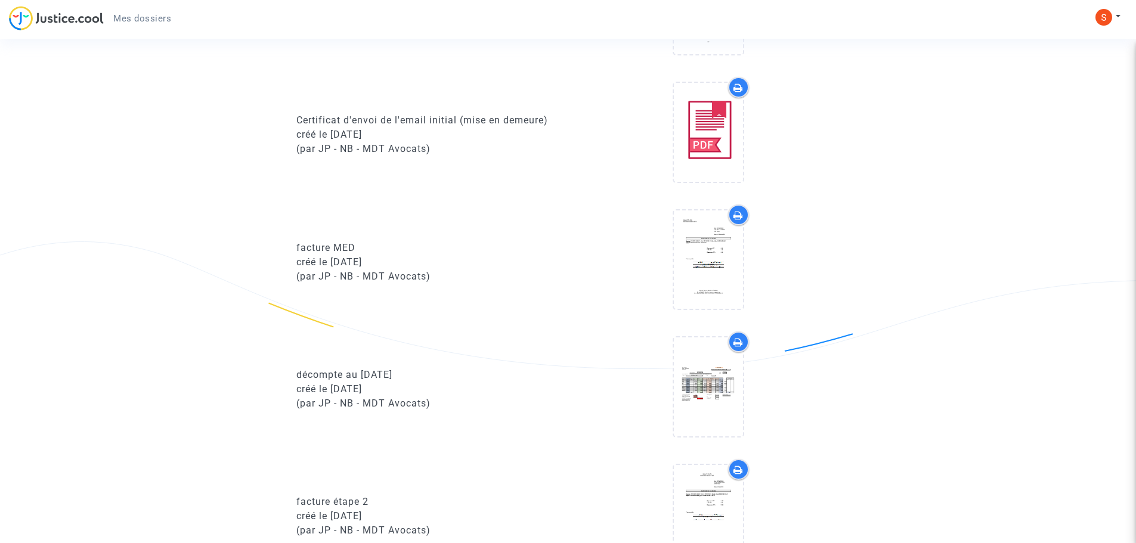
scroll to position [716, 0]
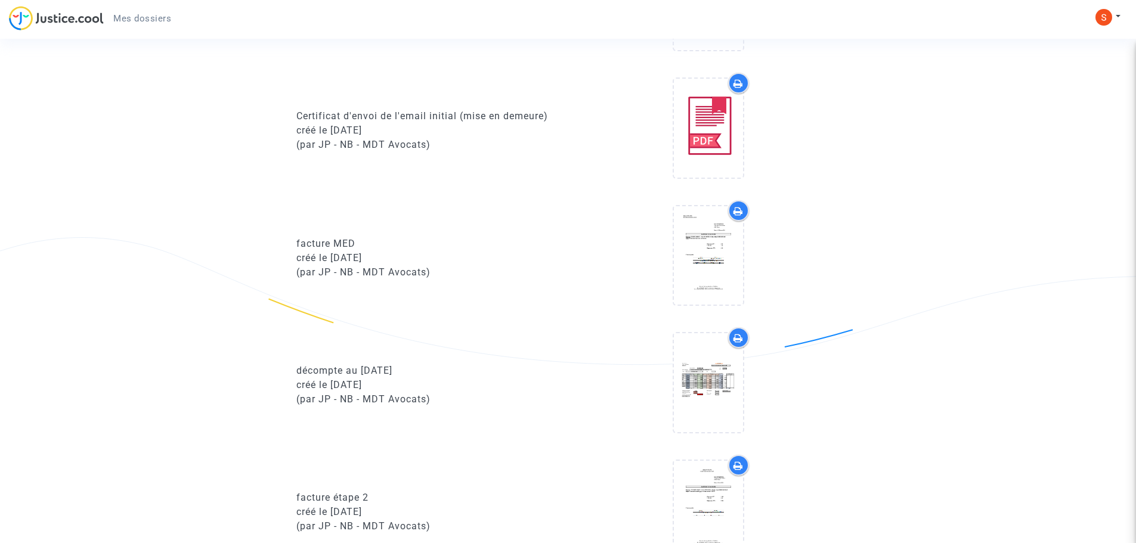
click at [744, 156] on upload-item at bounding box center [708, 130] width 81 height 115
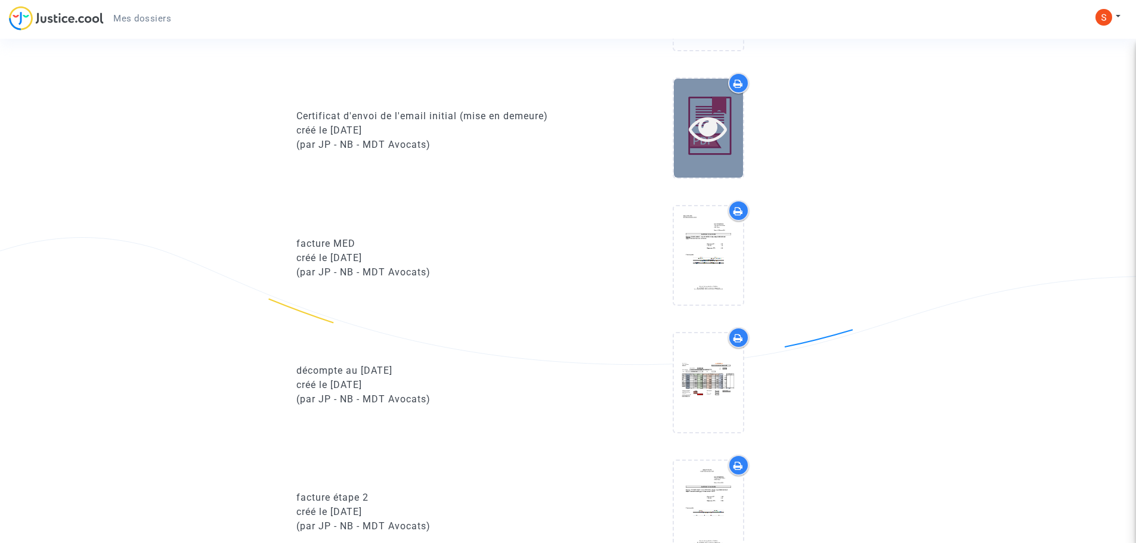
click at [716, 129] on icon at bounding box center [708, 128] width 39 height 38
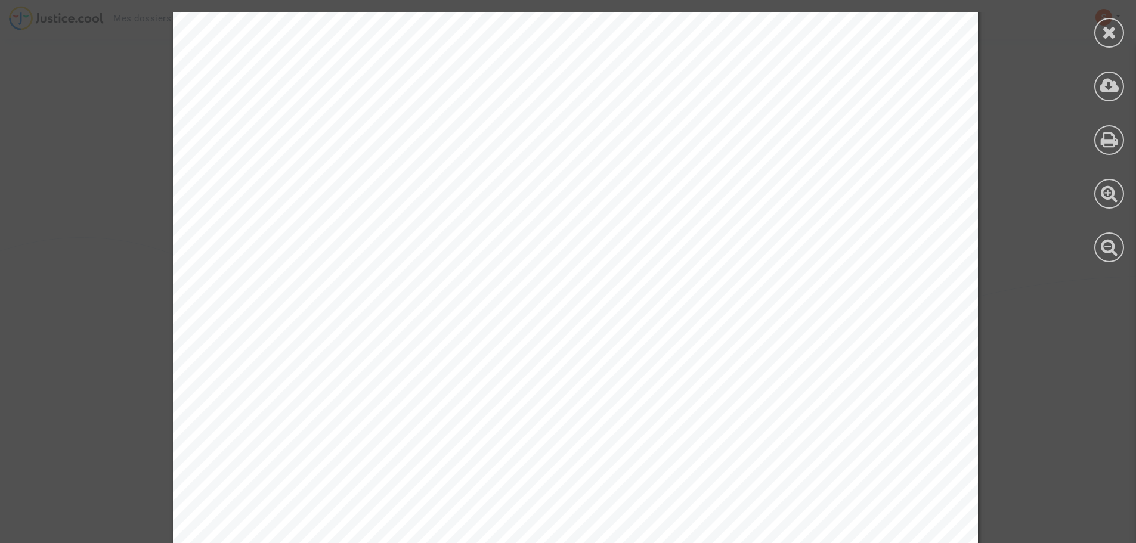
scroll to position [358, 0]
click at [1022, 204] on div "C E R T I F I C A T D ' E N V O I D ' E M A I L Référence de dossier : C F R - …" at bounding box center [575, 223] width 1151 height 1138
click at [1102, 29] on icon at bounding box center [1109, 32] width 15 height 18
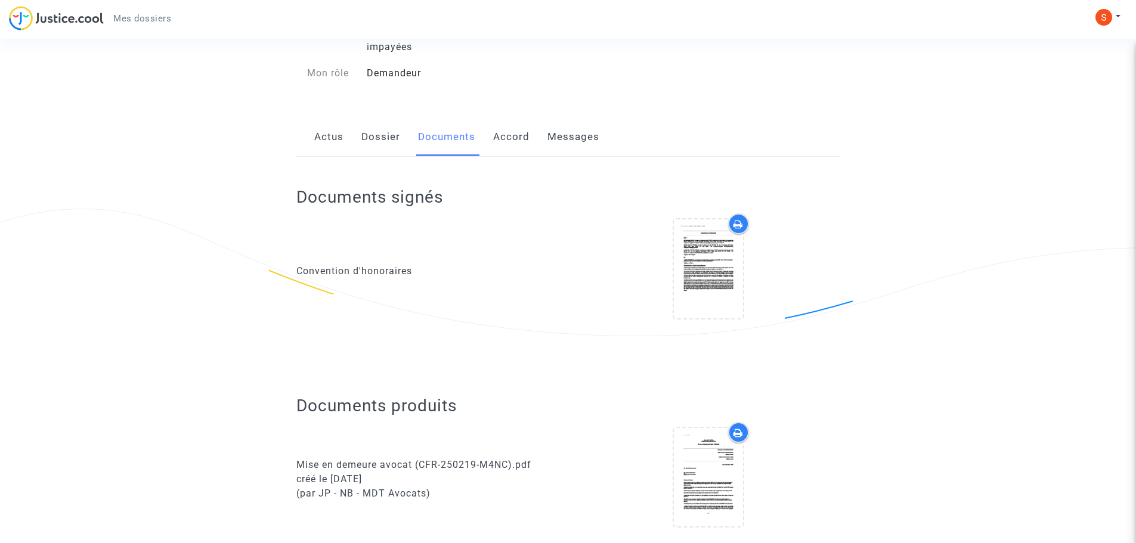
scroll to position [0, 0]
